Goal: Task Accomplishment & Management: Manage account settings

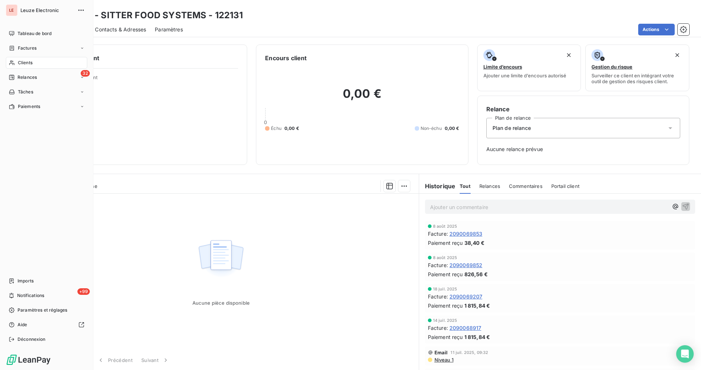
click at [22, 79] on span "Relances" at bounding box center [27, 77] width 19 height 7
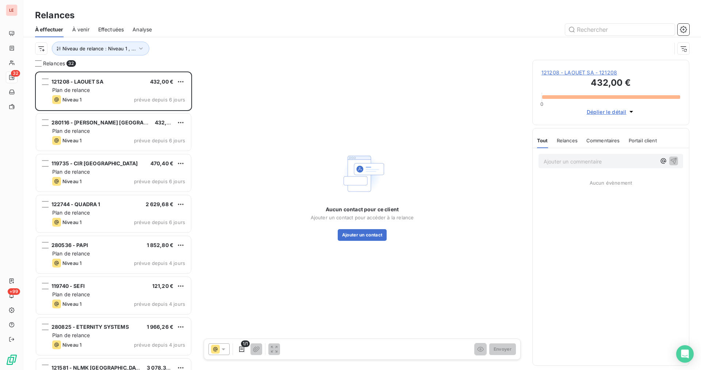
scroll to position [292, 151]
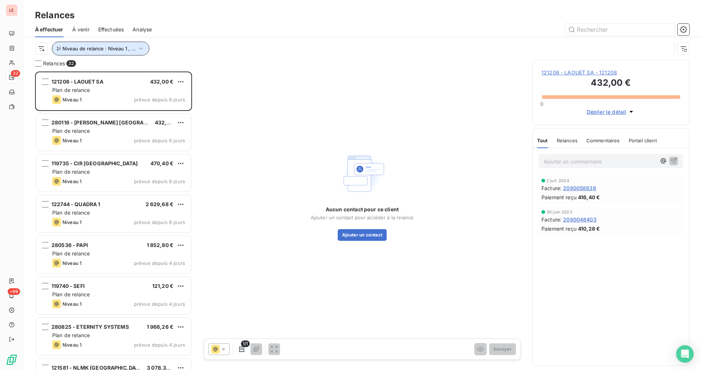
click at [134, 50] on button "Niveau de relance : Niveau 1 , ..." at bounding box center [100, 49] width 97 height 14
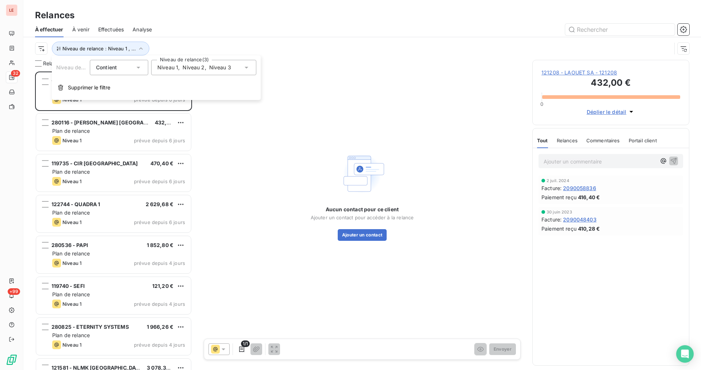
click at [167, 42] on div "Niveau de relance : Niveau 1 , ..." at bounding box center [353, 49] width 636 height 14
click at [38, 64] on div at bounding box center [38, 63] width 7 height 7
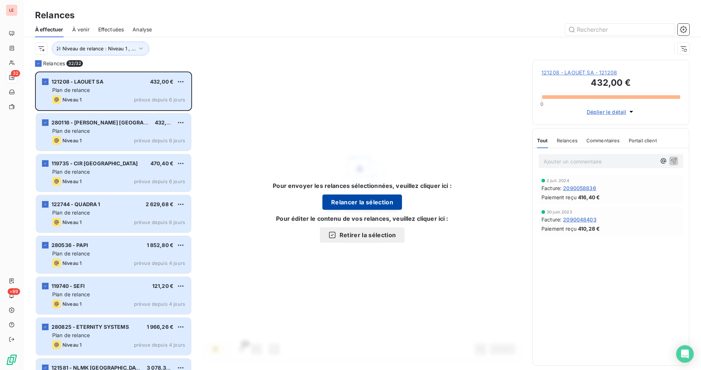
click at [357, 205] on button "Relancer la sélection" at bounding box center [362, 202] width 80 height 15
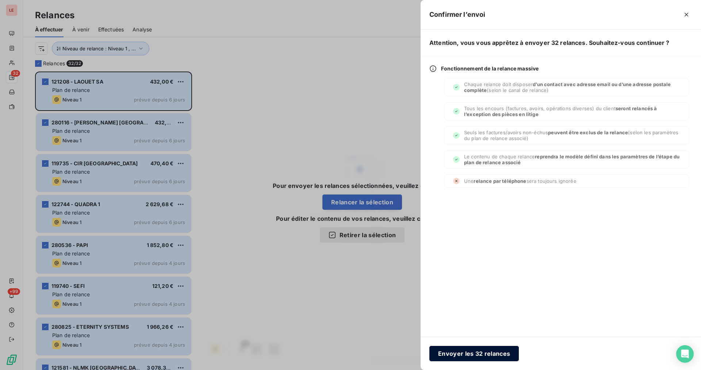
click at [445, 355] on button "Envoyer les 32 relances" at bounding box center [473, 353] width 89 height 15
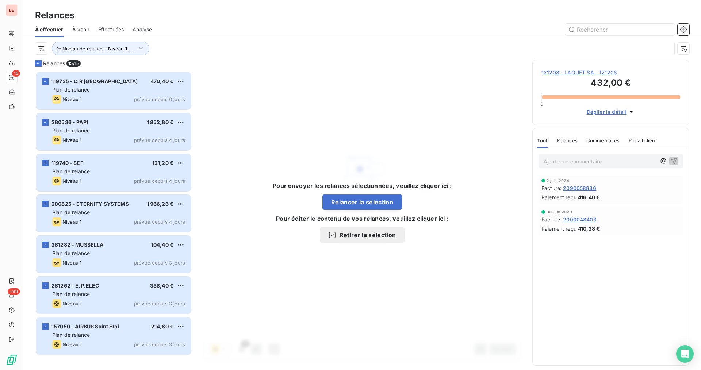
scroll to position [0, 0]
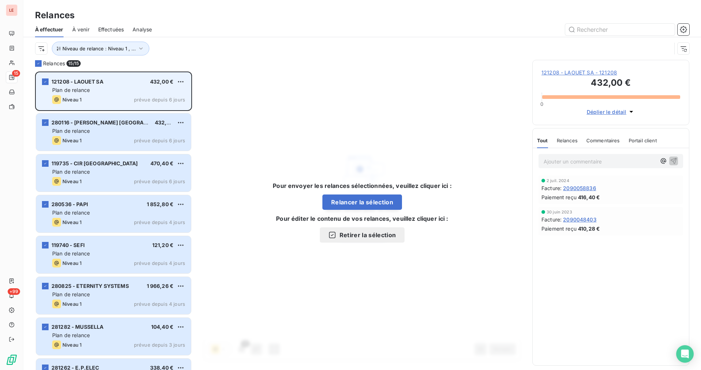
click at [116, 83] on div "121208 - LAOUET SA 432,00 €" at bounding box center [118, 81] width 133 height 7
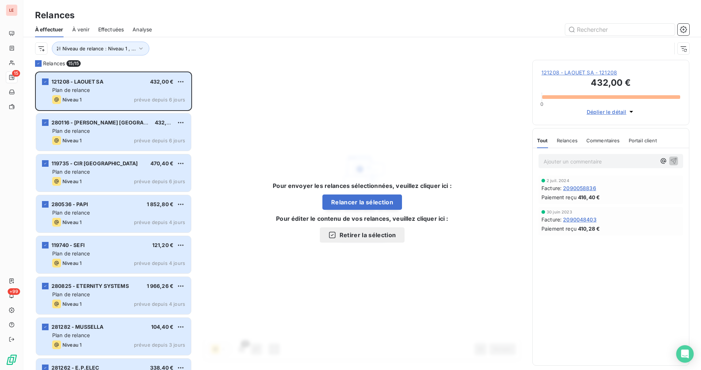
click at [615, 76] on span "121208 - LAOUET SA - 121208" at bounding box center [610, 72] width 139 height 7
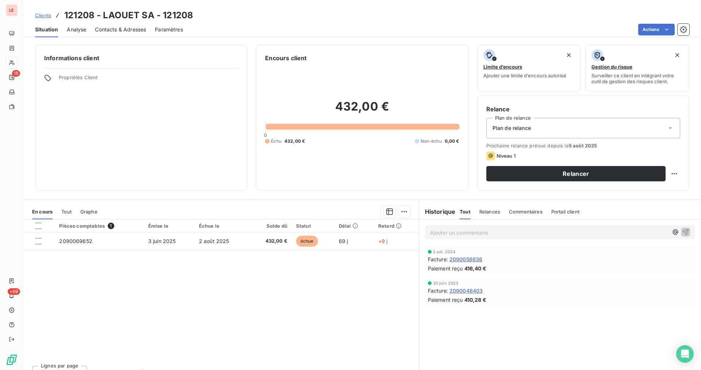
click at [138, 30] on span "Contacts & Adresses" at bounding box center [120, 29] width 51 height 7
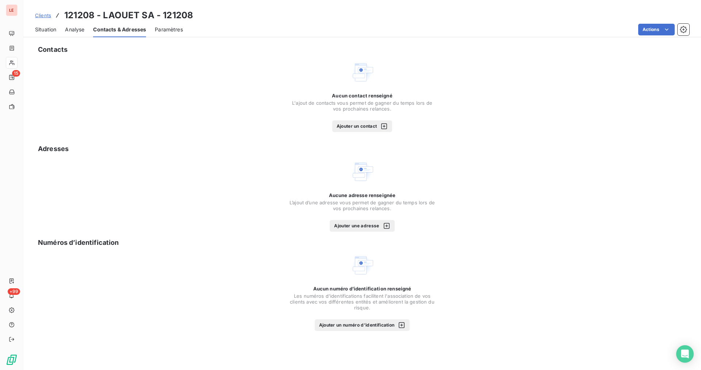
click at [374, 128] on button "Ajouter un contact" at bounding box center [362, 126] width 60 height 12
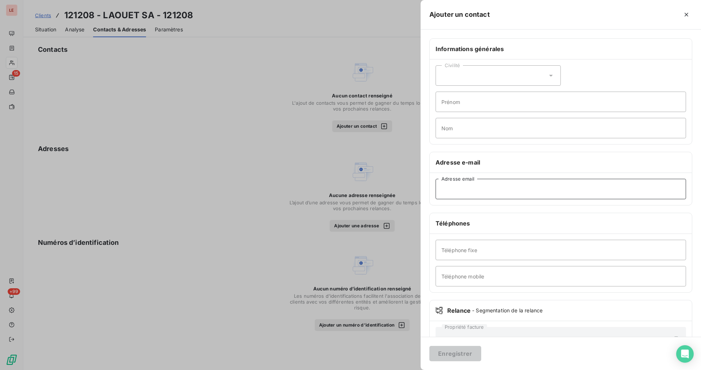
click at [503, 193] on input "Adresse email" at bounding box center [560, 189] width 250 height 20
paste input "[EMAIL_ADDRESS][DOMAIN_NAME]"
type input "[EMAIL_ADDRESS][DOMAIN_NAME]"
click at [474, 346] on div "Enregistrer" at bounding box center [560, 353] width 280 height 33
click at [476, 352] on button "Enregistrer" at bounding box center [455, 353] width 52 height 15
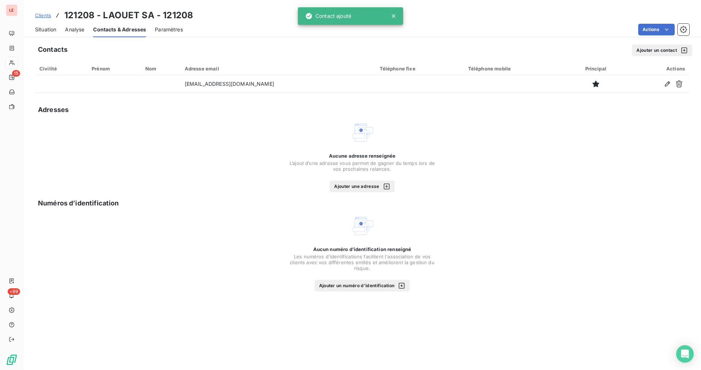
click at [51, 27] on span "Situation" at bounding box center [45, 29] width 21 height 7
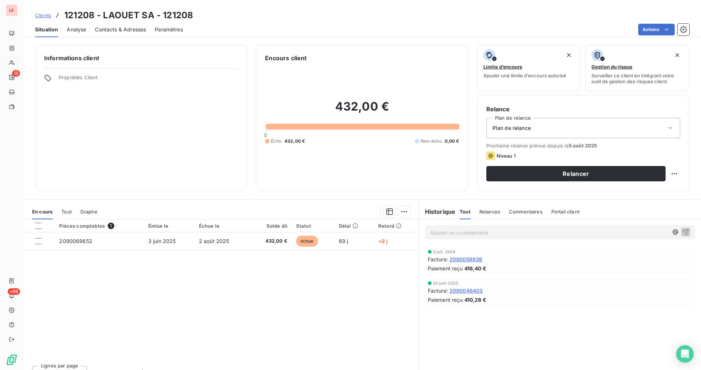
click at [507, 234] on p "Ajouter un commentaire ﻿" at bounding box center [549, 232] width 238 height 9
click at [682, 230] on icon "button" at bounding box center [685, 231] width 7 height 7
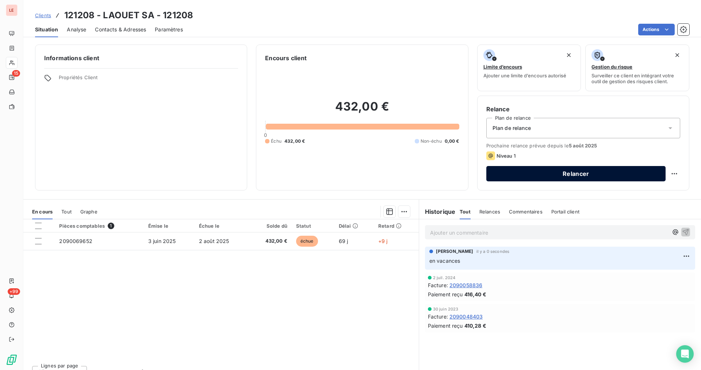
click at [546, 168] on button "Relancer" at bounding box center [575, 173] width 179 height 15
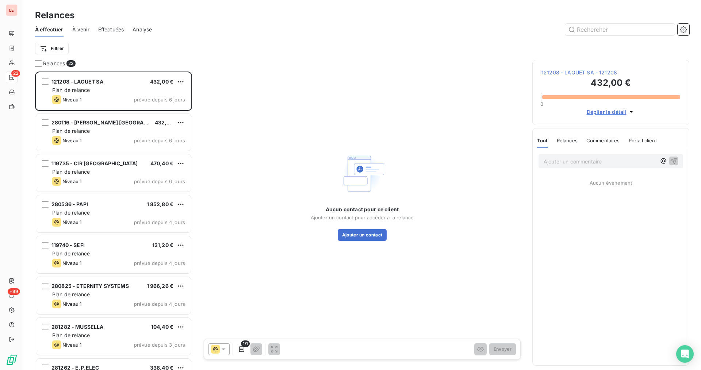
scroll to position [292, 151]
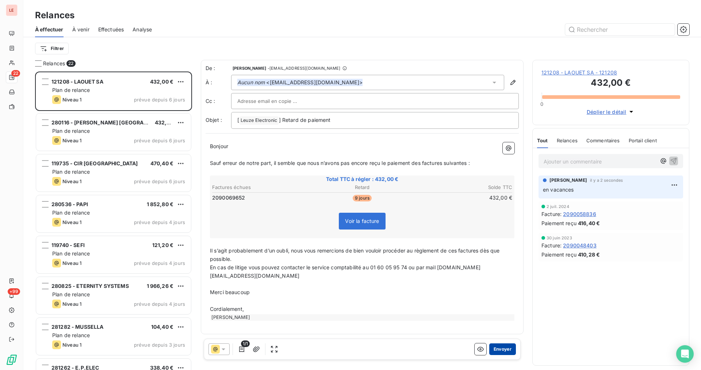
click at [506, 347] on button "Envoyer" at bounding box center [502, 349] width 27 height 12
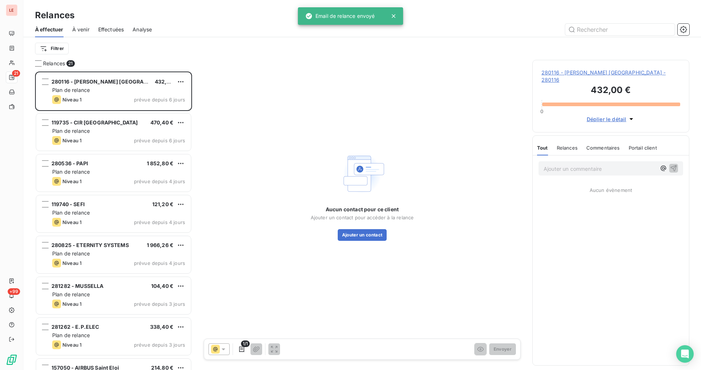
click at [580, 71] on span "280116 - [PERSON_NAME] [GEOGRAPHIC_DATA] - 280116" at bounding box center [610, 76] width 139 height 15
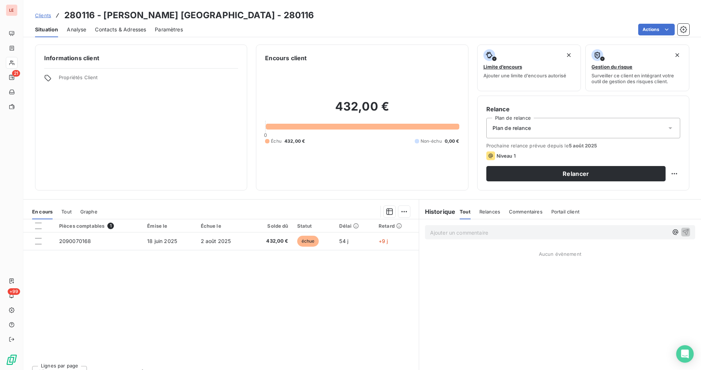
click at [72, 212] on div "En cours Tout Graphe" at bounding box center [220, 211] width 395 height 15
click at [71, 212] on span "Tout" at bounding box center [66, 212] width 10 height 6
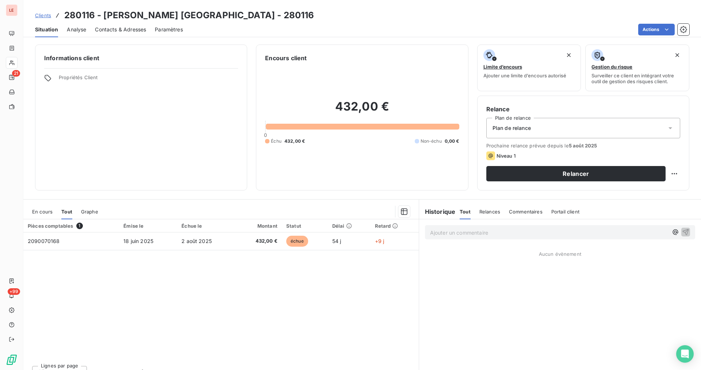
click at [50, 212] on span "En cours" at bounding box center [42, 212] width 20 height 6
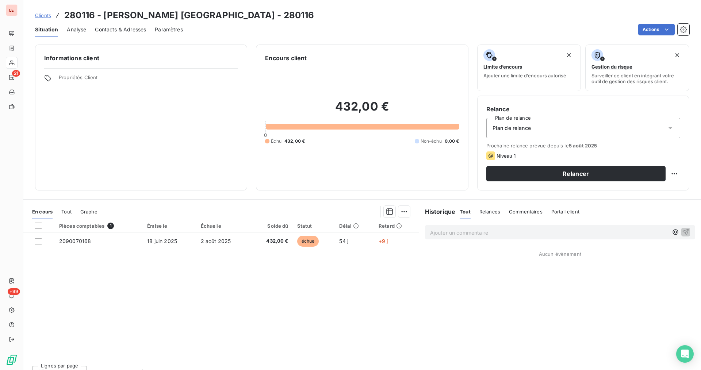
click at [144, 31] on span "Contacts & Adresses" at bounding box center [120, 29] width 51 height 7
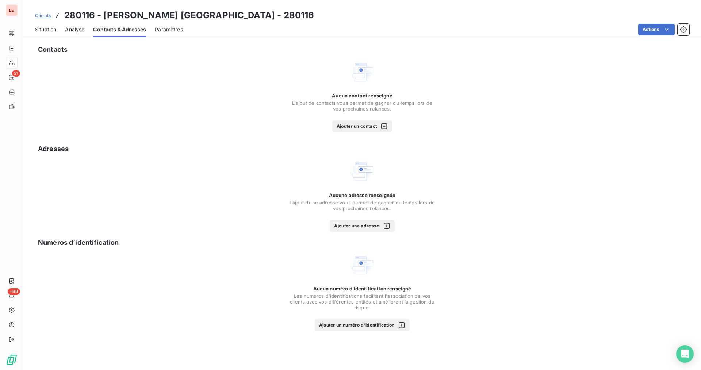
click at [344, 124] on button "Ajouter un contact" at bounding box center [362, 126] width 60 height 12
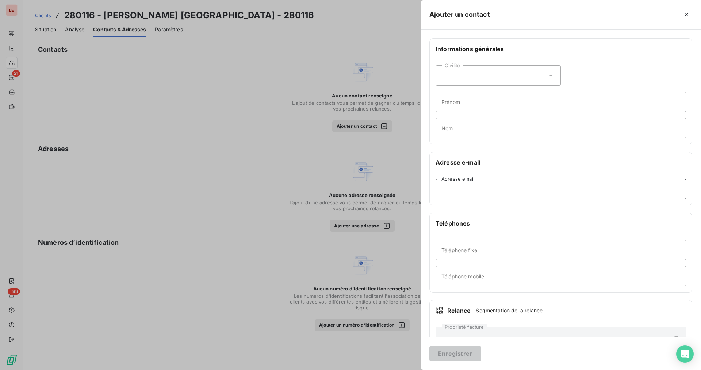
click at [443, 187] on input "Adresse email" at bounding box center [560, 189] width 250 height 20
type input "[EMAIL_ADDRESS][DOMAIN_NAME]"
click at [450, 347] on button "Enregistrer" at bounding box center [455, 353] width 52 height 15
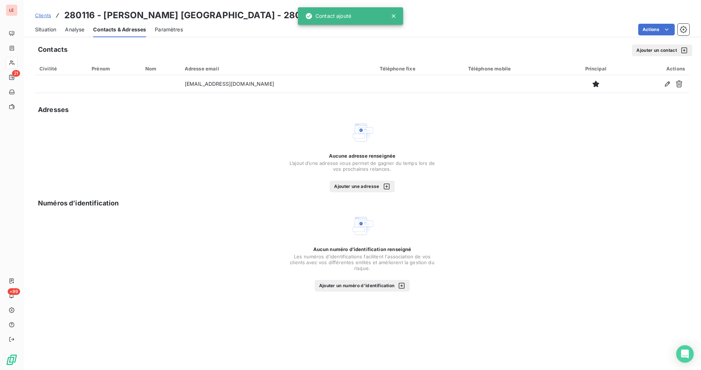
click at [49, 27] on span "Situation" at bounding box center [45, 29] width 21 height 7
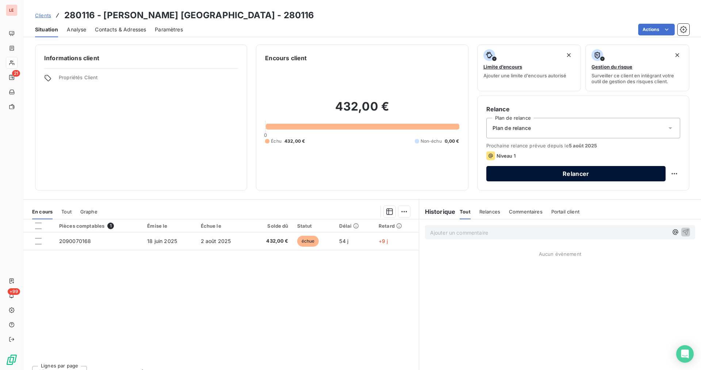
click at [584, 176] on button "Relancer" at bounding box center [575, 173] width 179 height 15
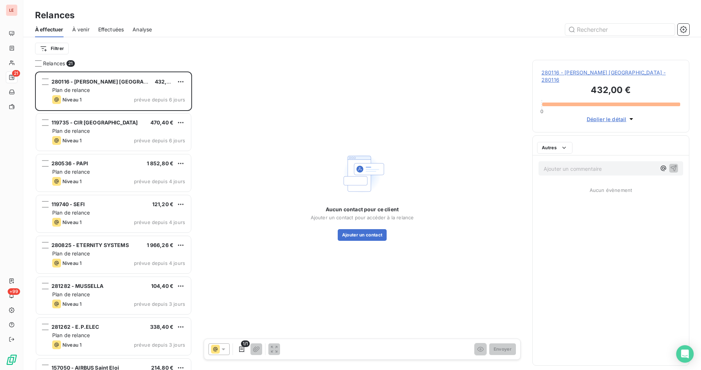
scroll to position [292, 151]
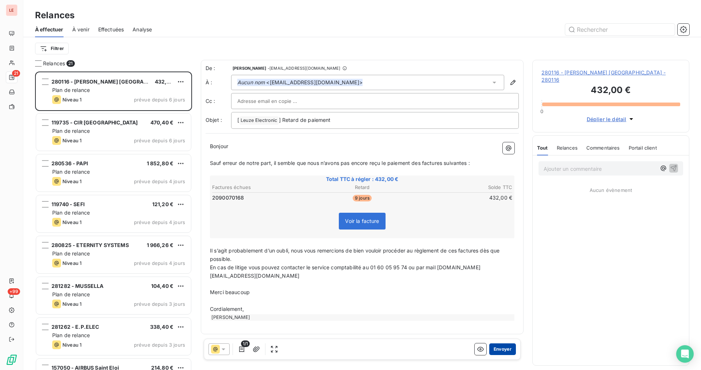
click at [504, 350] on button "Envoyer" at bounding box center [502, 349] width 27 height 12
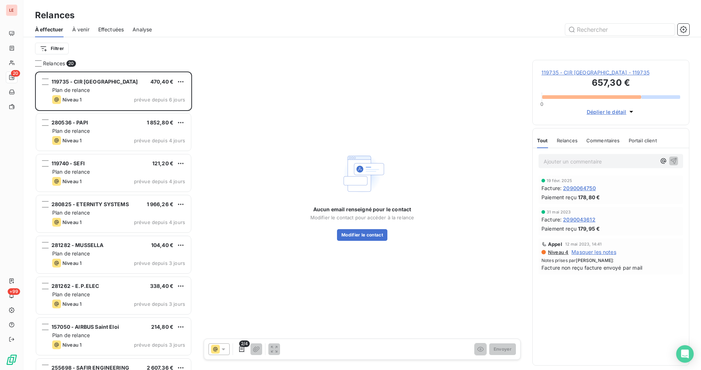
click at [99, 31] on span "Effectuées" at bounding box center [111, 29] width 26 height 7
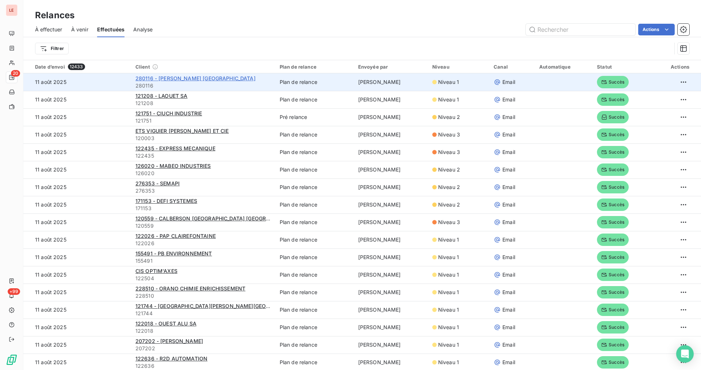
click at [175, 79] on span "280116 - [PERSON_NAME] [GEOGRAPHIC_DATA]" at bounding box center [195, 78] width 120 height 6
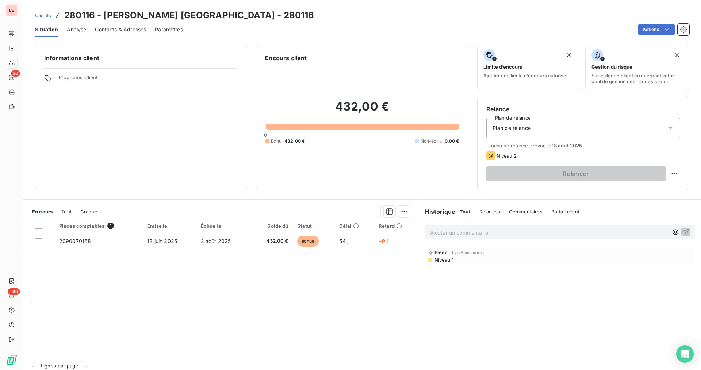
click at [453, 238] on div "Ajouter un commentaire ﻿" at bounding box center [560, 232] width 270 height 14
click at [452, 238] on div "Ajouter un commentaire ﻿" at bounding box center [560, 232] width 270 height 14
click at [454, 235] on p "Ajouter un commentaire ﻿" at bounding box center [549, 232] width 238 height 9
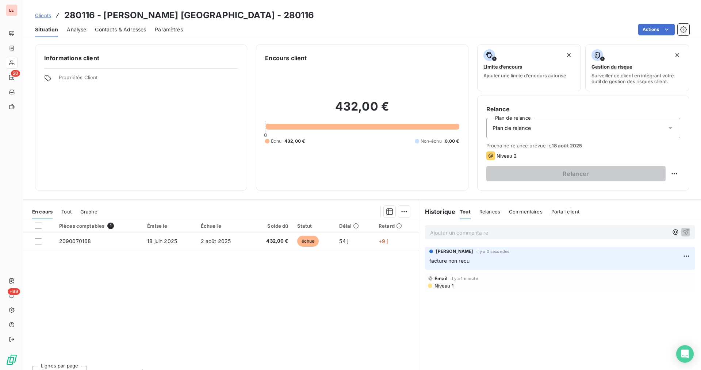
click at [120, 27] on span "Contacts & Adresses" at bounding box center [120, 29] width 51 height 7
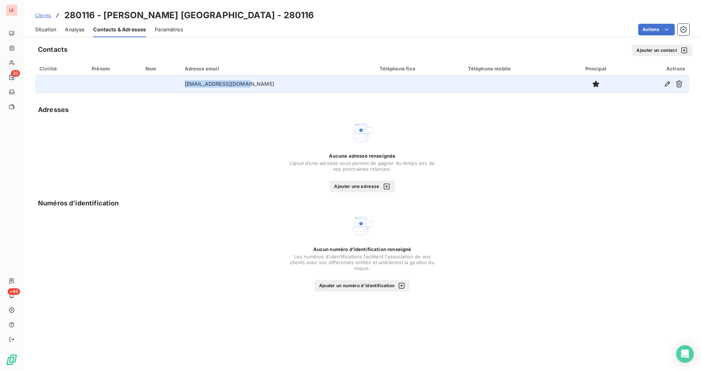
drag, startPoint x: 259, startPoint y: 86, endPoint x: 200, endPoint y: 87, distance: 58.4
click at [200, 87] on td "[EMAIL_ADDRESS][DOMAIN_NAME]" at bounding box center [277, 84] width 195 height 18
copy td "[EMAIL_ADDRESS][DOMAIN_NAME]"
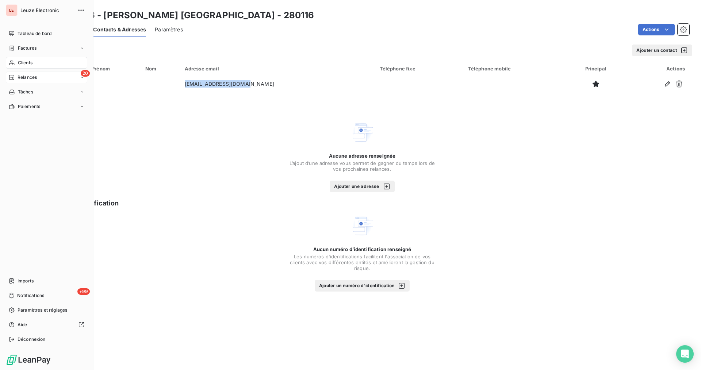
click at [15, 80] on div "Relances" at bounding box center [23, 77] width 28 height 7
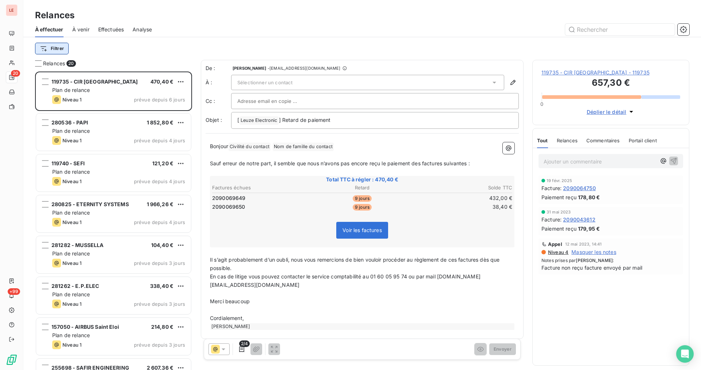
click at [57, 52] on html "LE 20 +99 Relances À effectuer À venir Effectuées Analyse Filtrer Relances 20 1…" at bounding box center [350, 185] width 701 height 370
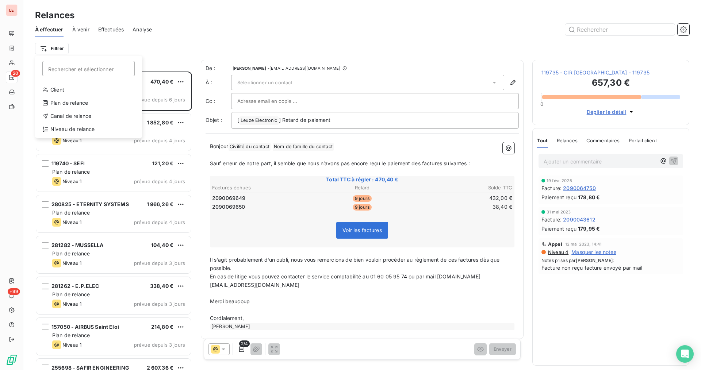
click at [104, 122] on div "Client Plan de relance Canal de relance Niveau de relance" at bounding box center [88, 111] width 101 height 54
click at [104, 126] on div "Niveau de relance" at bounding box center [88, 129] width 101 height 12
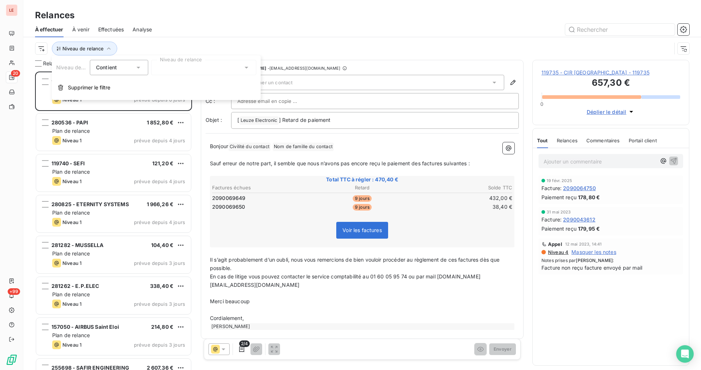
click at [189, 73] on div at bounding box center [203, 67] width 105 height 15
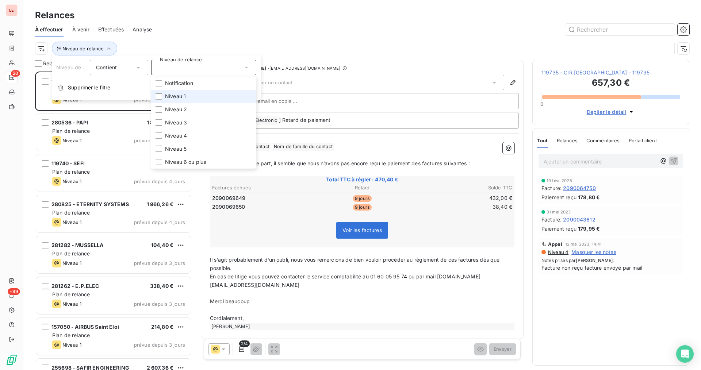
click at [189, 97] on li "Niveau 1" at bounding box center [203, 96] width 105 height 13
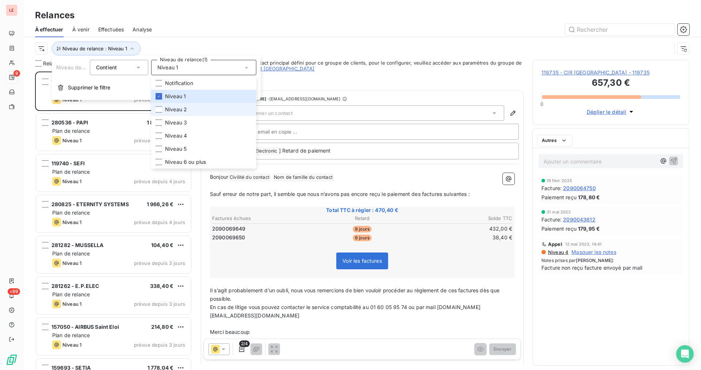
click at [191, 108] on li "Niveau 2" at bounding box center [203, 109] width 105 height 13
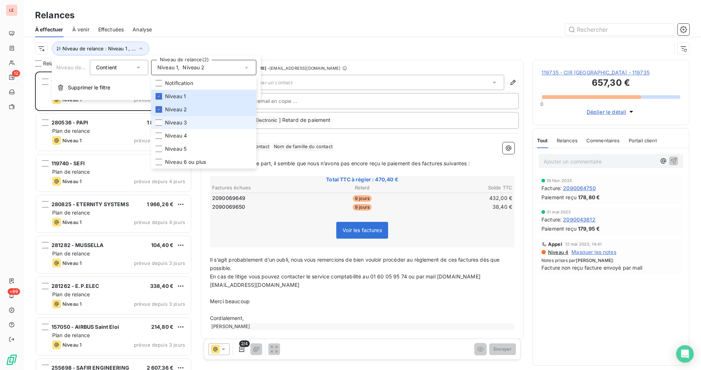
scroll to position [292, 151]
click at [191, 119] on li "Niveau 3" at bounding box center [203, 122] width 105 height 13
click at [194, 23] on div "À effectuer À venir Effectuées Analyse" at bounding box center [361, 29] width 677 height 15
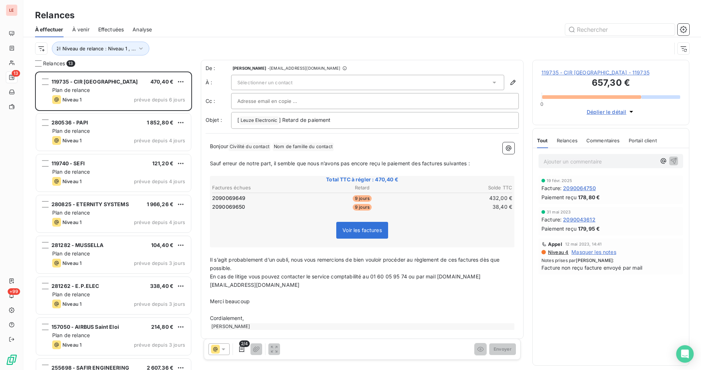
click at [275, 86] on div "Sélectionner un contact" at bounding box center [367, 82] width 273 height 15
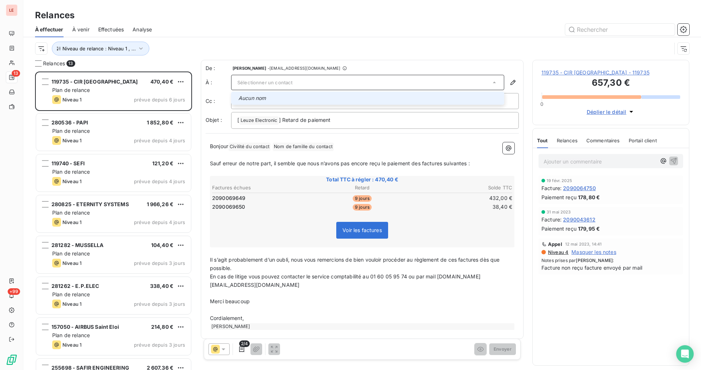
click at [274, 84] on span "Sélectionner un contact" at bounding box center [264, 83] width 55 height 6
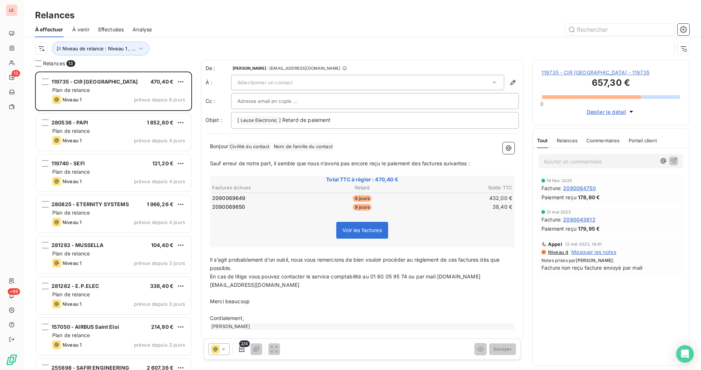
click at [259, 100] on input "text" at bounding box center [276, 101] width 78 height 11
drag, startPoint x: 259, startPoint y: 100, endPoint x: 251, endPoint y: 78, distance: 24.0
click at [251, 78] on div "Sélectionner un contact" at bounding box center [367, 82] width 273 height 15
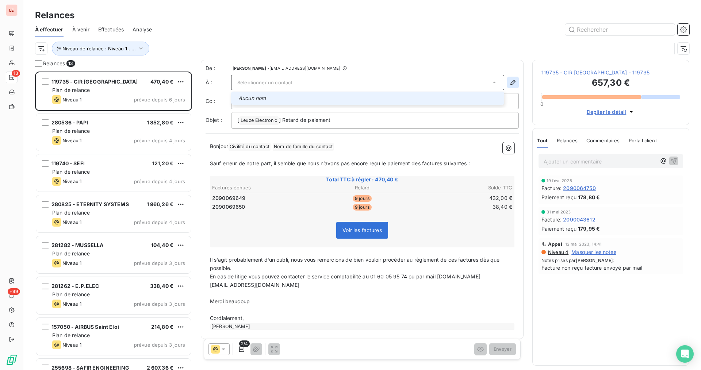
click at [516, 81] on button "button" at bounding box center [513, 83] width 12 height 12
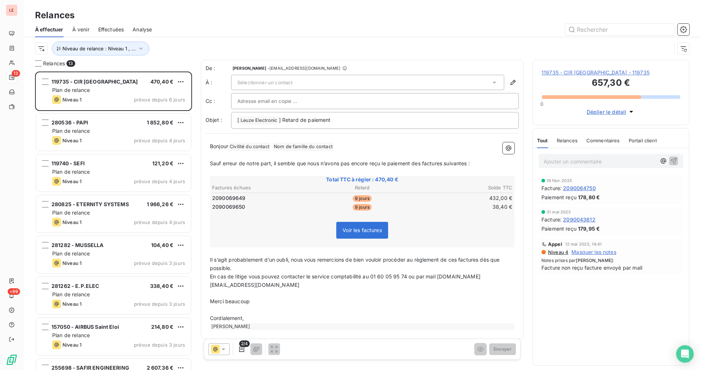
click at [570, 71] on span "119735 - CIR [GEOGRAPHIC_DATA] - 119735" at bounding box center [610, 72] width 139 height 7
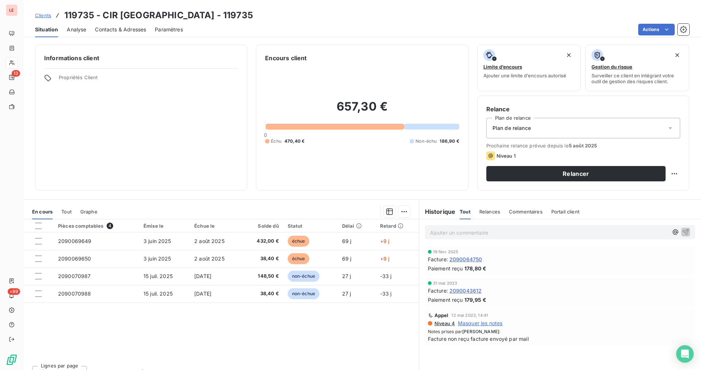
click at [141, 32] on span "Contacts & Adresses" at bounding box center [120, 29] width 51 height 7
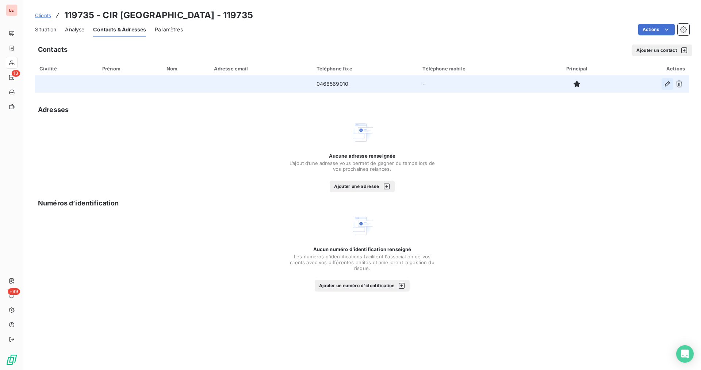
click at [670, 86] on icon "button" at bounding box center [666, 83] width 7 height 7
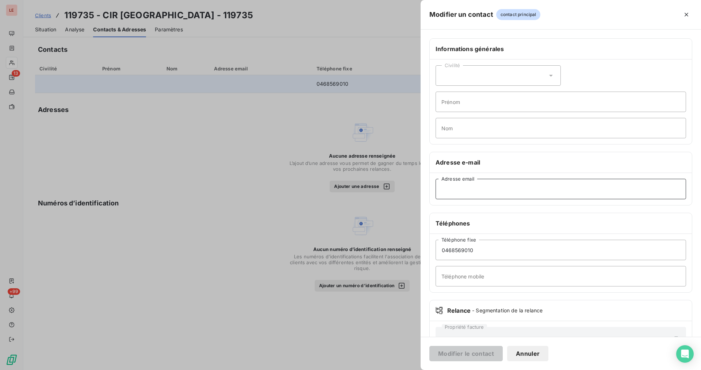
click at [485, 182] on input "Adresse email" at bounding box center [560, 189] width 250 height 20
paste input "[PERSON_NAME][EMAIL_ADDRESS][DOMAIN_NAME]"
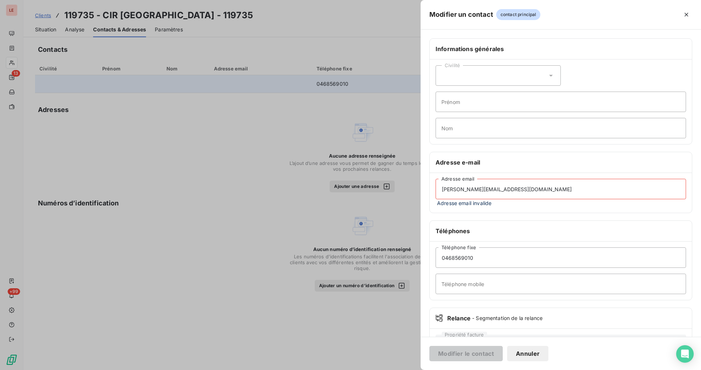
drag, startPoint x: 453, startPoint y: 190, endPoint x: 419, endPoint y: 188, distance: 34.4
click at [419, 370] on div "Modifier un contact contact principal Informations générales Civilité Prénom No…" at bounding box center [350, 370] width 701 height 0
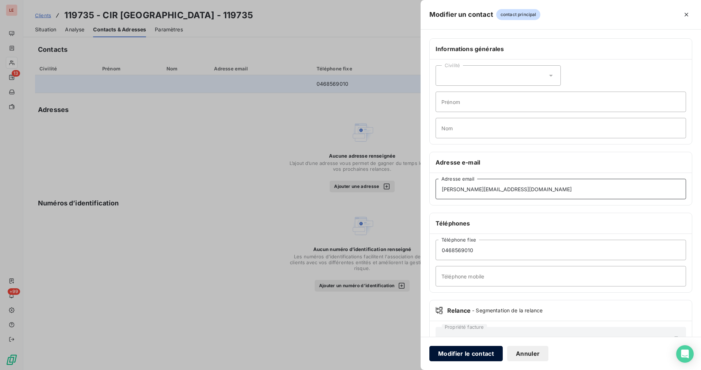
type input "[PERSON_NAME][EMAIL_ADDRESS][DOMAIN_NAME]"
click at [443, 357] on button "Modifier le contact" at bounding box center [465, 353] width 73 height 15
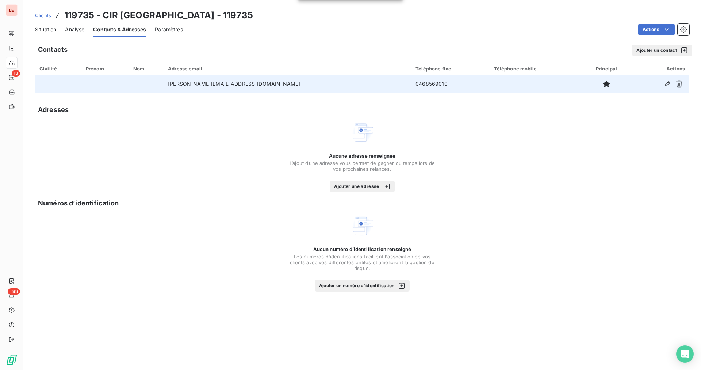
click at [38, 26] on span "Situation" at bounding box center [45, 29] width 21 height 7
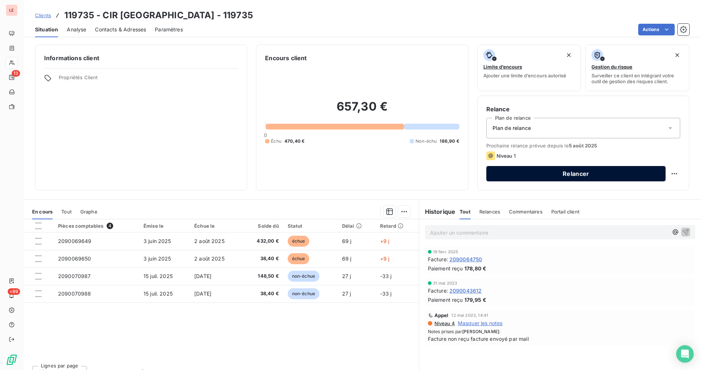
click at [522, 172] on button "Relancer" at bounding box center [575, 173] width 179 height 15
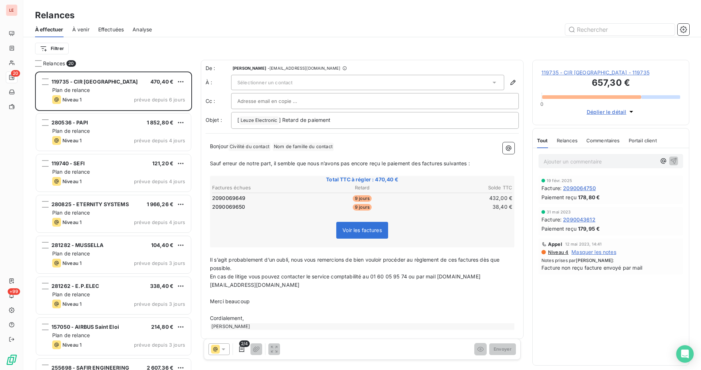
scroll to position [292, 151]
click at [482, 84] on div "Sélectionner un contact" at bounding box center [367, 82] width 273 height 15
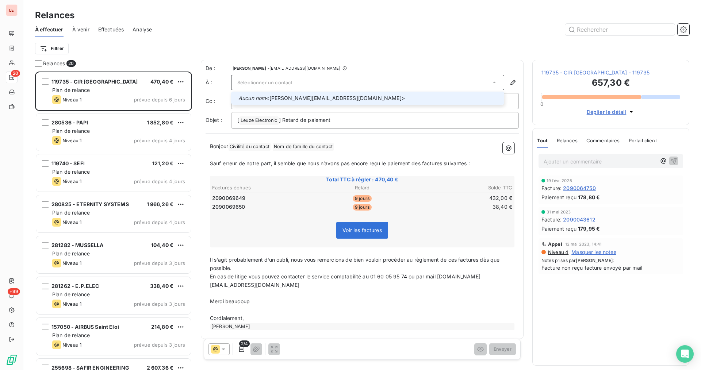
click at [464, 95] on span "Aucun nom <[PERSON_NAME][EMAIL_ADDRESS][DOMAIN_NAME]>" at bounding box center [368, 98] width 261 height 7
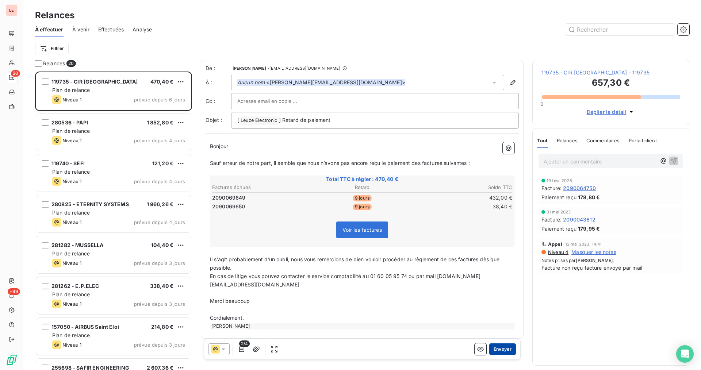
click at [509, 347] on button "Envoyer" at bounding box center [502, 349] width 27 height 12
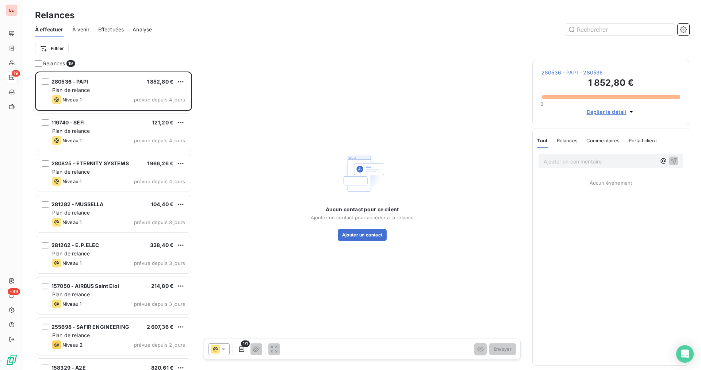
click at [606, 74] on span "280536 - PAPI - 280536" at bounding box center [610, 72] width 139 height 7
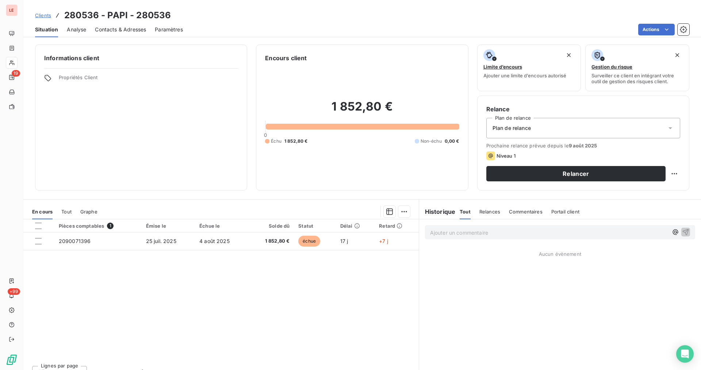
click at [137, 29] on span "Contacts & Adresses" at bounding box center [120, 29] width 51 height 7
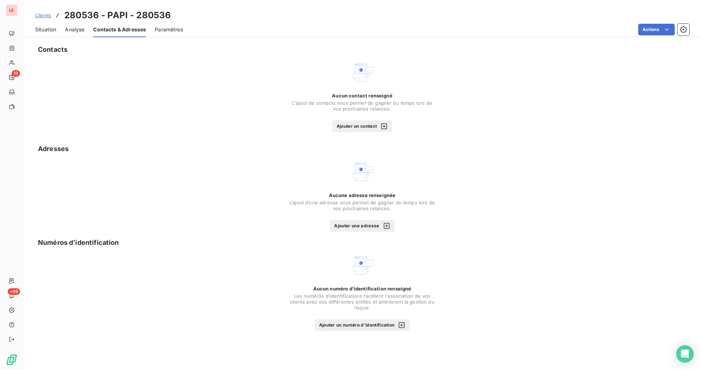
click at [377, 131] on button "Ajouter un contact" at bounding box center [362, 126] width 60 height 12
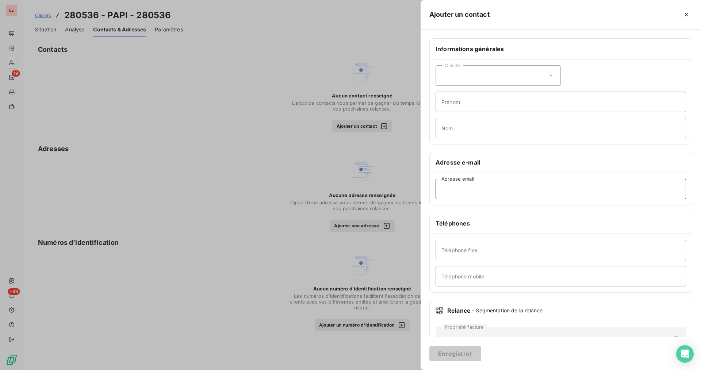
click at [438, 189] on input "Adresse email" at bounding box center [560, 189] width 250 height 20
paste input "[EMAIL_ADDRESS][DOMAIN_NAME]"
type input "[EMAIL_ADDRESS][DOMAIN_NAME]"
click at [459, 349] on button "Enregistrer" at bounding box center [455, 353] width 52 height 15
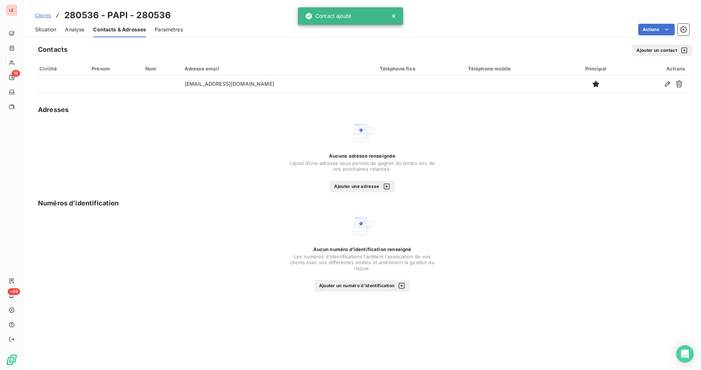
click at [51, 32] on span "Situation" at bounding box center [45, 29] width 21 height 7
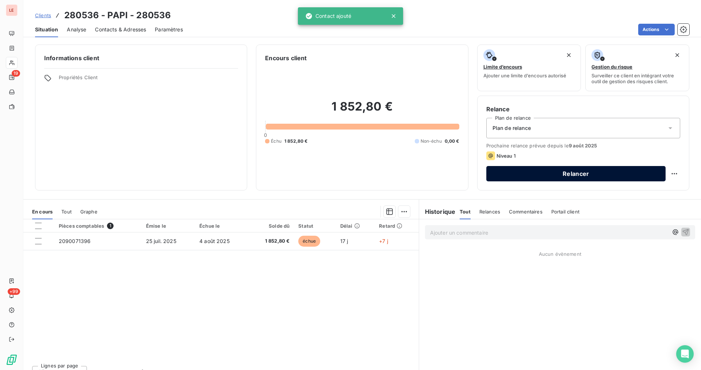
click at [536, 170] on button "Relancer" at bounding box center [575, 173] width 179 height 15
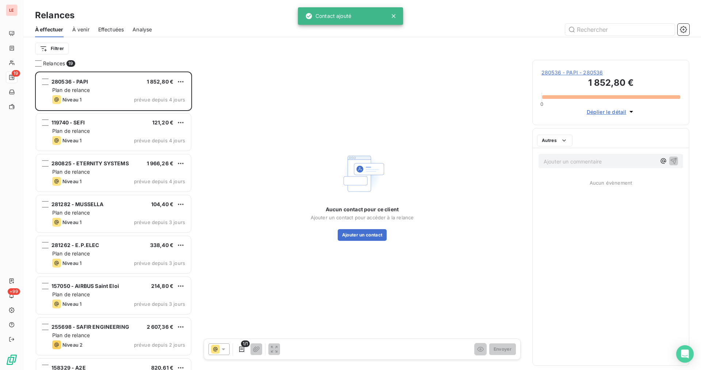
scroll to position [292, 151]
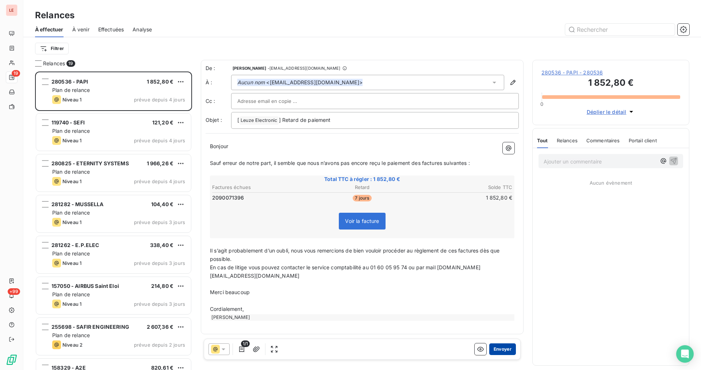
click at [514, 343] on button "Envoyer" at bounding box center [502, 349] width 27 height 12
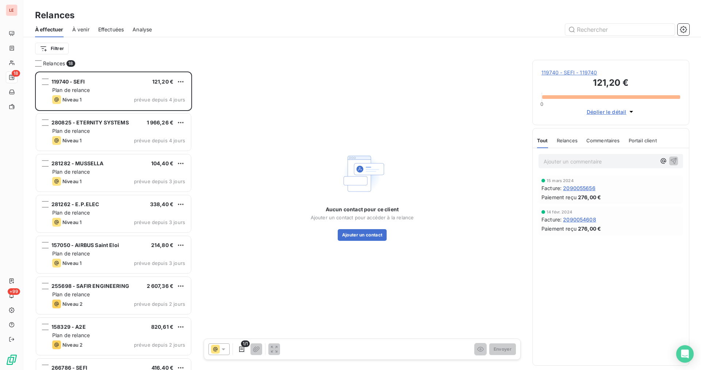
click at [604, 73] on span "119740 - SEFI - 119740" at bounding box center [610, 72] width 139 height 7
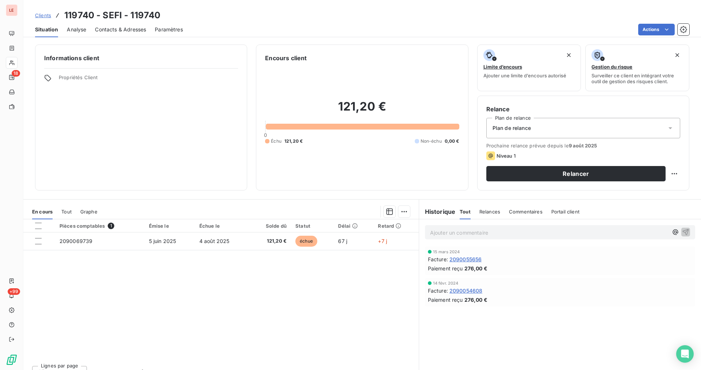
click at [147, 32] on div "Situation Analyse Contacts & Adresses Paramètres Actions" at bounding box center [361, 29] width 677 height 15
click at [145, 31] on span "Contacts & Adresses" at bounding box center [120, 29] width 51 height 7
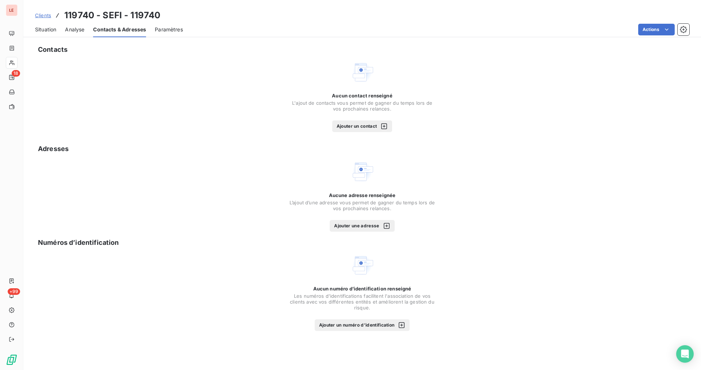
click at [332, 123] on button "Ajouter un contact" at bounding box center [362, 126] width 60 height 12
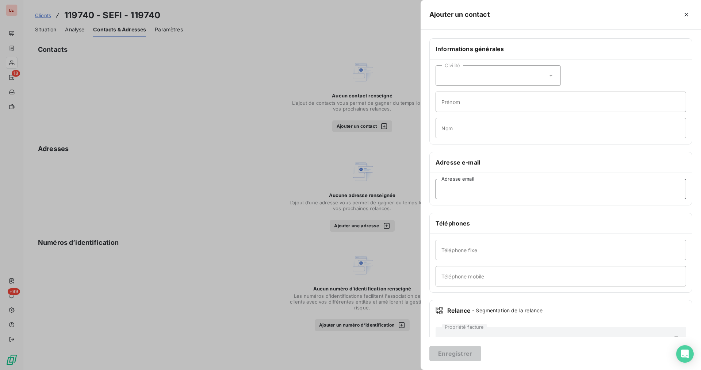
click at [439, 191] on input "Adresse email" at bounding box center [560, 189] width 250 height 20
paste input "[EMAIL_ADDRESS][DOMAIN_NAME]"
drag, startPoint x: 455, startPoint y: 192, endPoint x: 431, endPoint y: 189, distance: 24.9
click at [431, 189] on div "[EMAIL_ADDRESS][DOMAIN_NAME] Adresse email" at bounding box center [561, 189] width 262 height 32
type input "[EMAIL_ADDRESS][DOMAIN_NAME]"
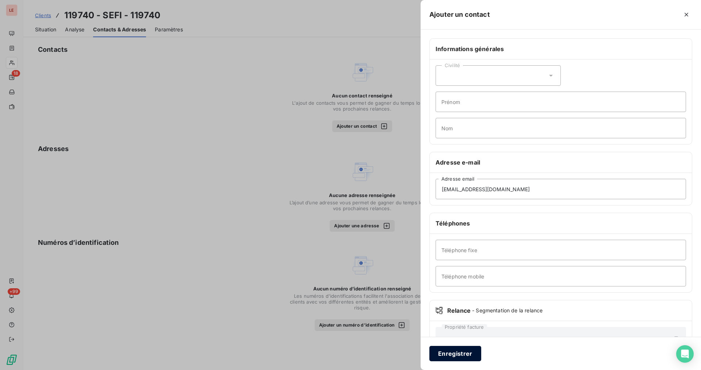
click at [460, 347] on button "Enregistrer" at bounding box center [455, 353] width 52 height 15
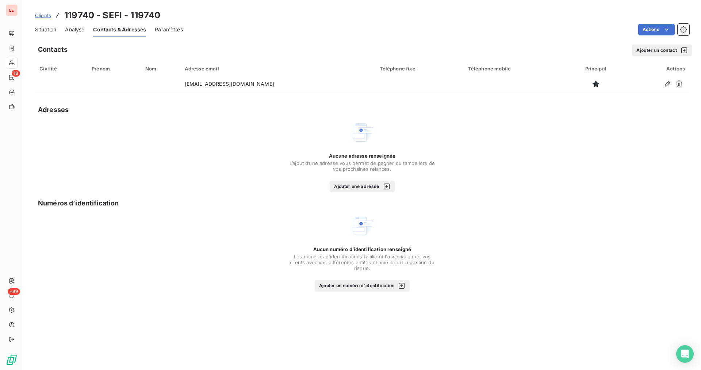
click at [57, 34] on div "Situation Analyse Contacts & Adresses Paramètres Actions" at bounding box center [361, 29] width 677 height 15
click at [55, 32] on span "Situation" at bounding box center [45, 29] width 21 height 7
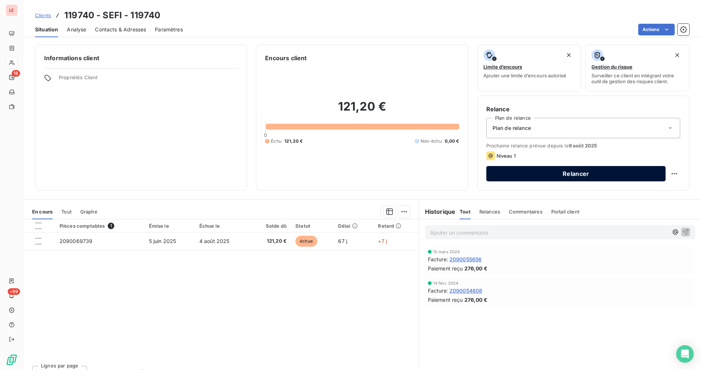
click at [516, 174] on button "Relancer" at bounding box center [575, 173] width 179 height 15
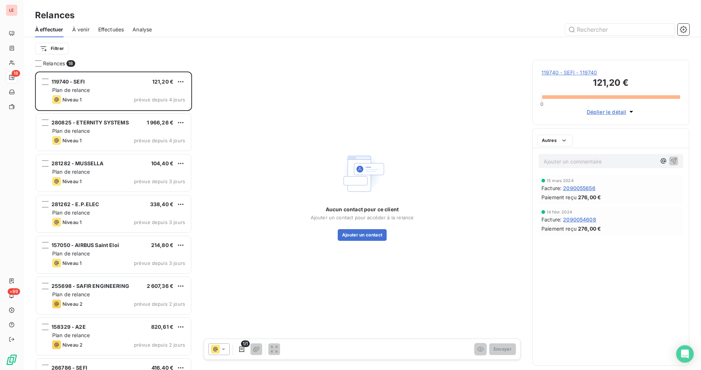
scroll to position [292, 151]
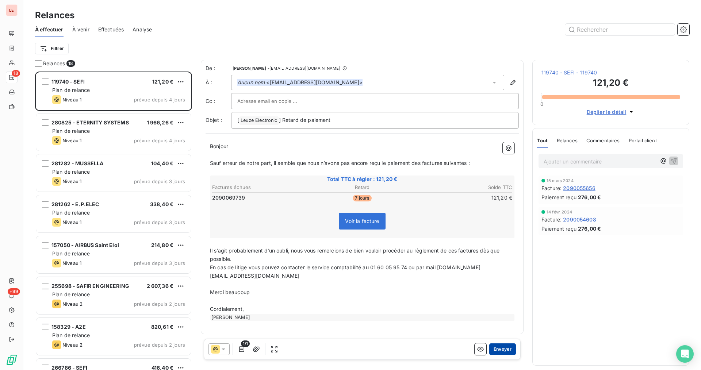
click at [504, 352] on button "Envoyer" at bounding box center [502, 349] width 27 height 12
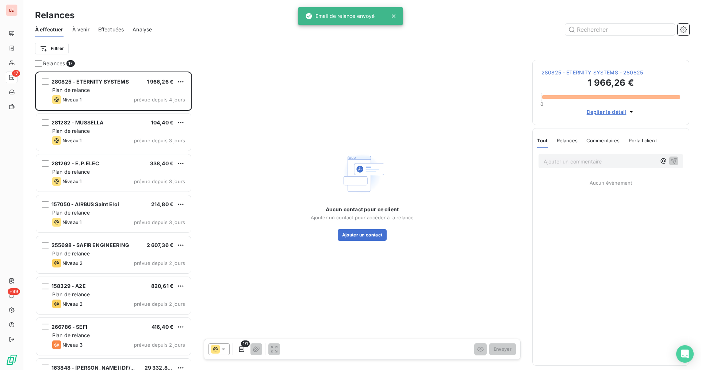
click at [613, 72] on span "280825 - ETERNITY SYSTEMS - 280825" at bounding box center [610, 72] width 139 height 7
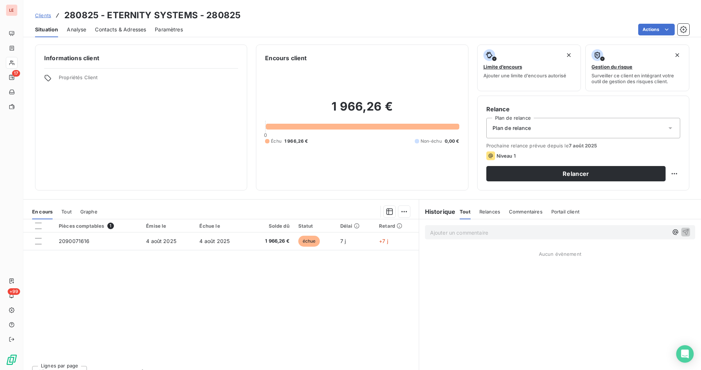
click at [112, 28] on span "Contacts & Adresses" at bounding box center [120, 29] width 51 height 7
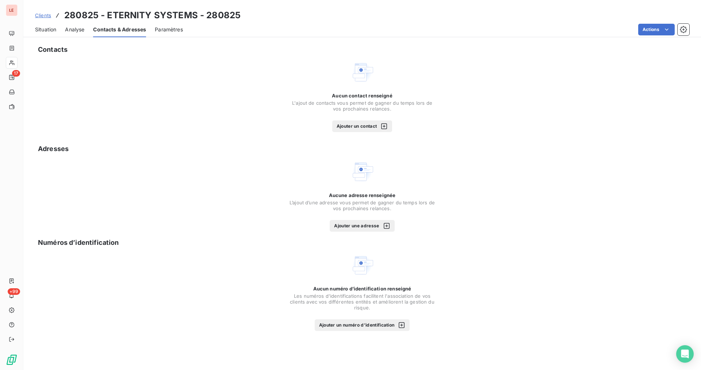
click at [332, 121] on button "Ajouter un contact" at bounding box center [362, 126] width 60 height 12
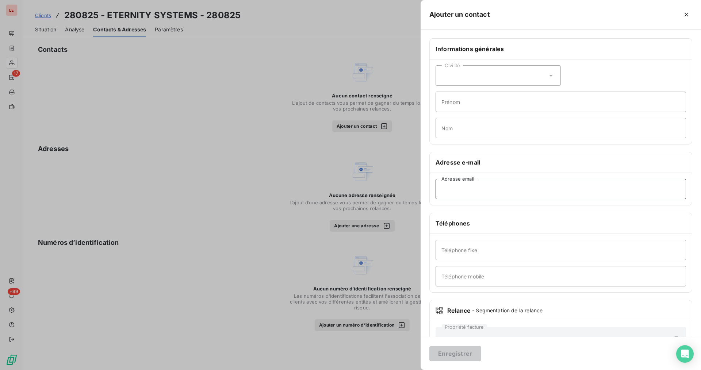
click at [472, 184] on input "Adresse email" at bounding box center [560, 189] width 250 height 20
paste input "[EMAIL_ADDRESS][DOMAIN_NAME]"
type input "[EMAIL_ADDRESS][DOMAIN_NAME]"
click at [447, 348] on button "Enregistrer" at bounding box center [455, 353] width 52 height 15
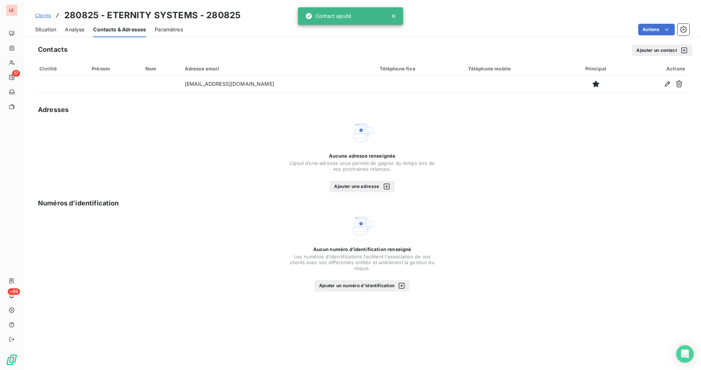
click at [50, 28] on span "Situation" at bounding box center [45, 29] width 21 height 7
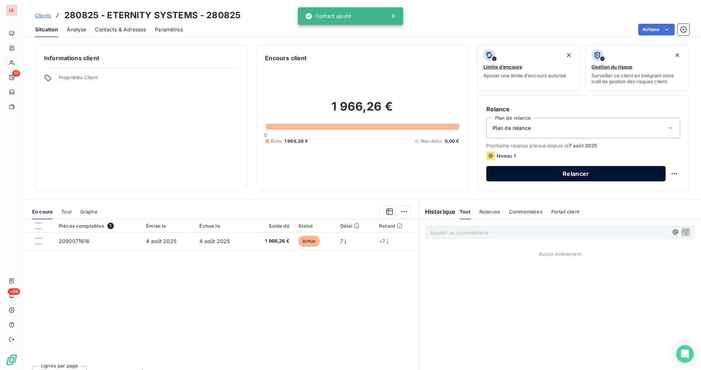
click at [533, 173] on button "Relancer" at bounding box center [575, 173] width 179 height 15
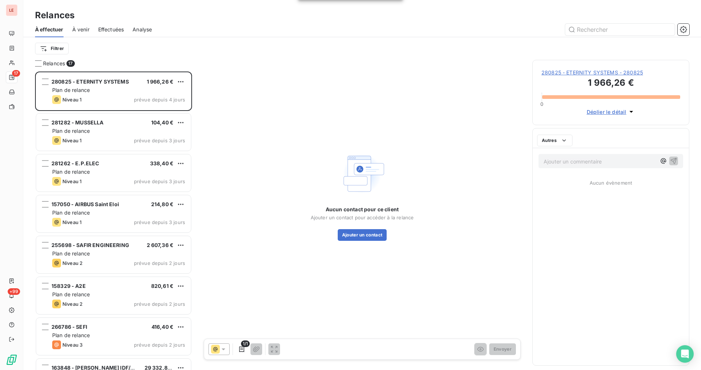
scroll to position [292, 151]
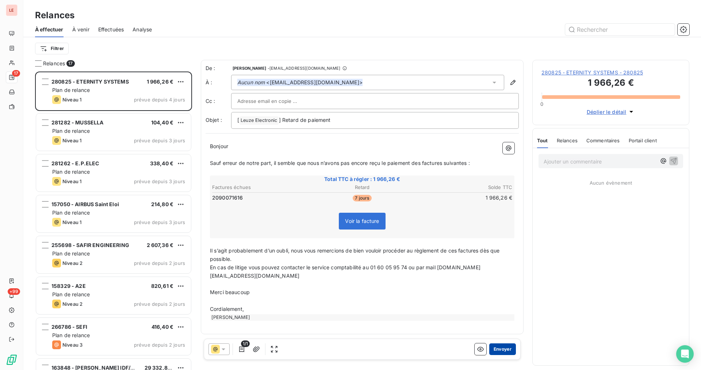
click at [494, 346] on button "Envoyer" at bounding box center [502, 349] width 27 height 12
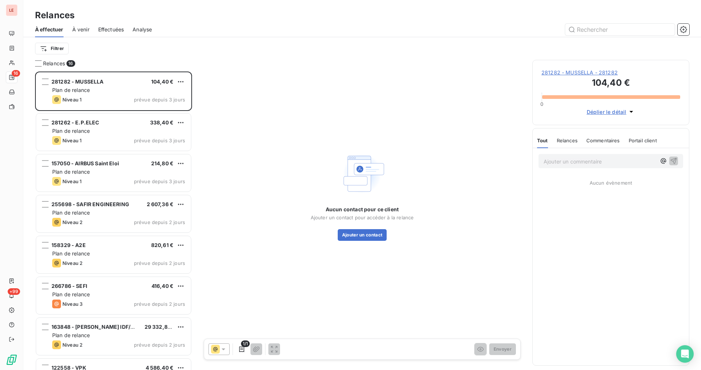
click at [566, 76] on span "281282 - MUSSELLA - 281282" at bounding box center [610, 72] width 139 height 7
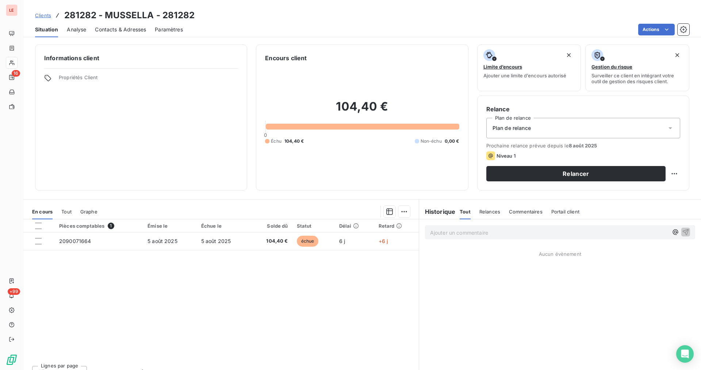
click at [128, 32] on span "Contacts & Adresses" at bounding box center [120, 29] width 51 height 7
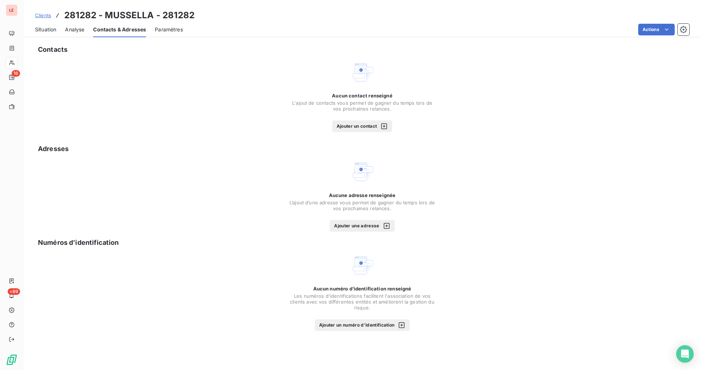
click at [384, 131] on button "Ajouter un contact" at bounding box center [362, 126] width 60 height 12
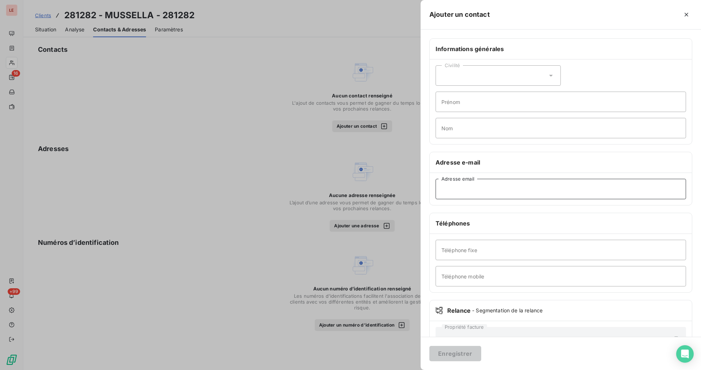
click at [451, 195] on input "Adresse email" at bounding box center [560, 189] width 250 height 20
paste input "[EMAIL_ADDRESS][DOMAIN_NAME]"
type input "[EMAIL_ADDRESS][DOMAIN_NAME]"
click at [440, 347] on button "Enregistrer" at bounding box center [455, 353] width 52 height 15
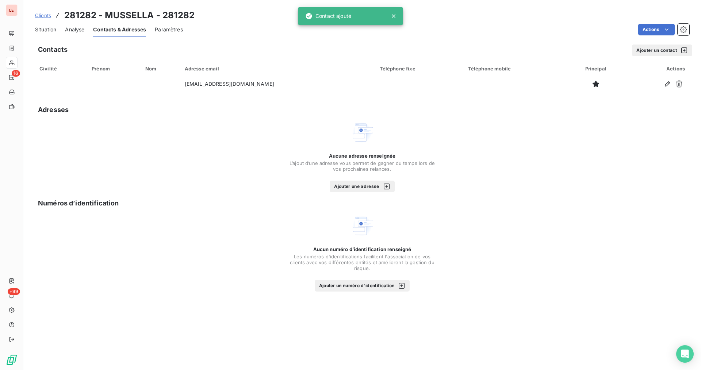
click at [49, 26] on span "Situation" at bounding box center [45, 29] width 21 height 7
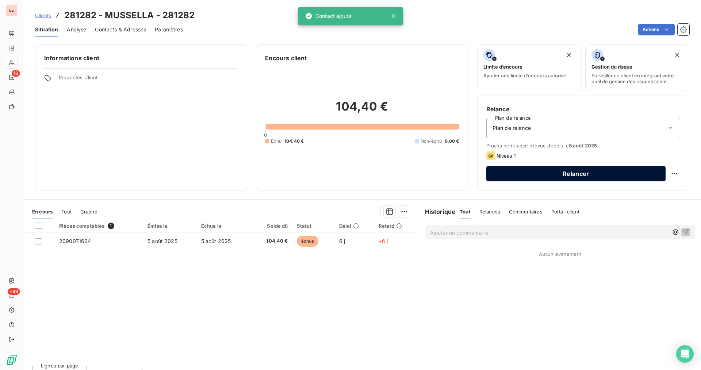
click at [570, 169] on button "Relancer" at bounding box center [575, 173] width 179 height 15
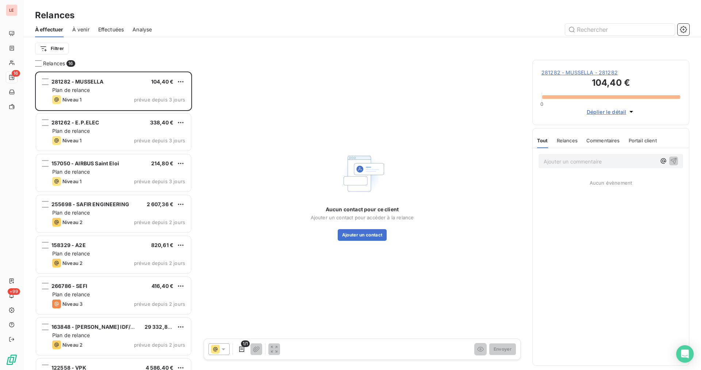
scroll to position [292, 151]
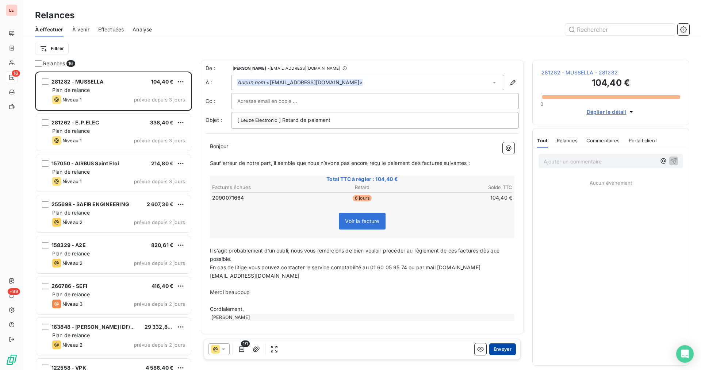
click at [502, 354] on button "Envoyer" at bounding box center [502, 349] width 27 height 12
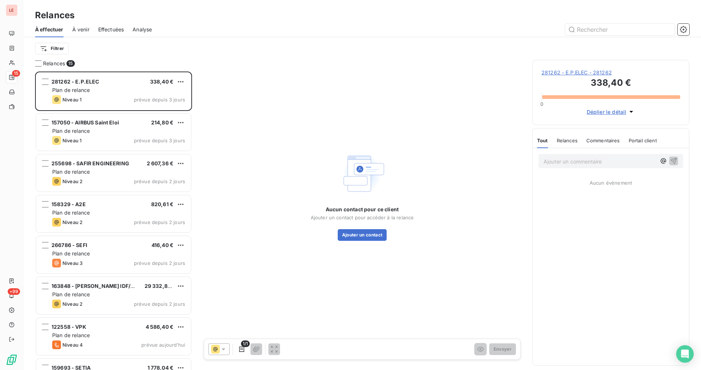
click at [567, 76] on span "281262 - E.P.ELEC - 281262" at bounding box center [610, 72] width 139 height 7
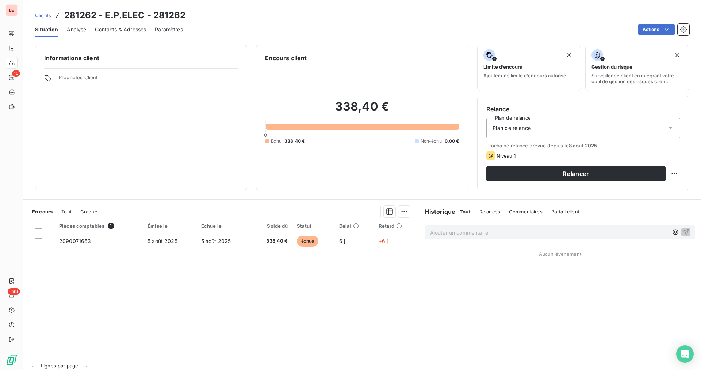
click at [137, 30] on span "Contacts & Adresses" at bounding box center [120, 29] width 51 height 7
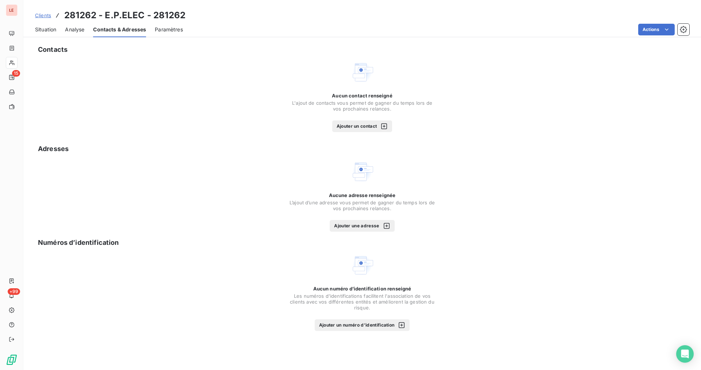
click at [342, 124] on button "Ajouter un contact" at bounding box center [362, 126] width 60 height 12
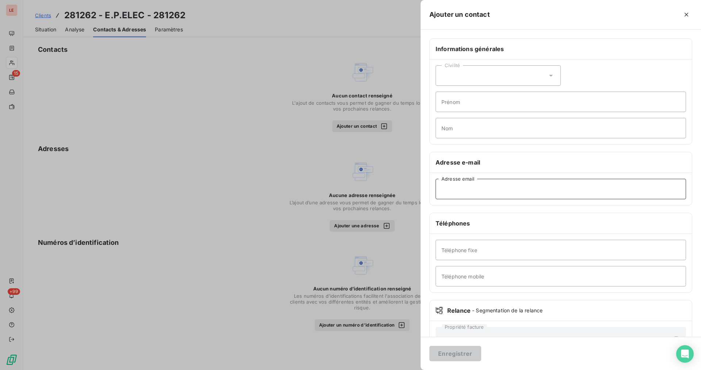
click at [448, 192] on input "Adresse email" at bounding box center [560, 189] width 250 height 20
paste input "[EMAIL_ADDRESS][DOMAIN_NAME]"
type input "[EMAIL_ADDRESS][DOMAIN_NAME]"
click at [456, 350] on button "Enregistrer" at bounding box center [455, 353] width 52 height 15
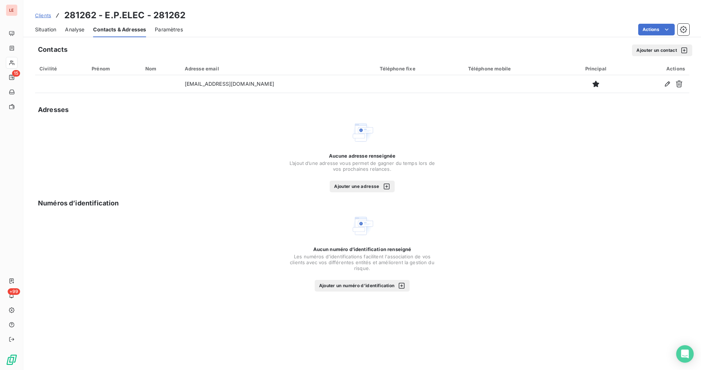
click at [43, 29] on span "Situation" at bounding box center [45, 29] width 21 height 7
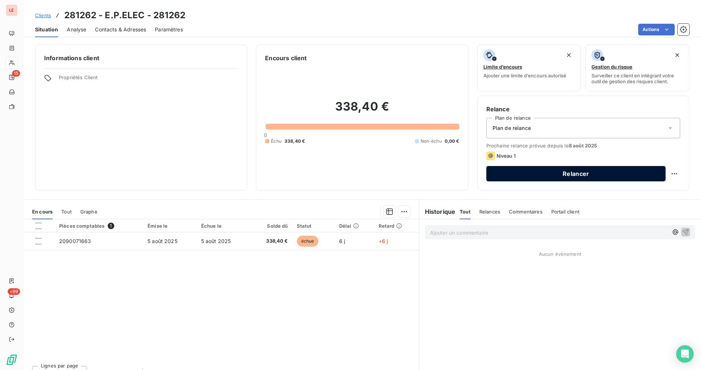
click at [506, 172] on button "Relancer" at bounding box center [575, 173] width 179 height 15
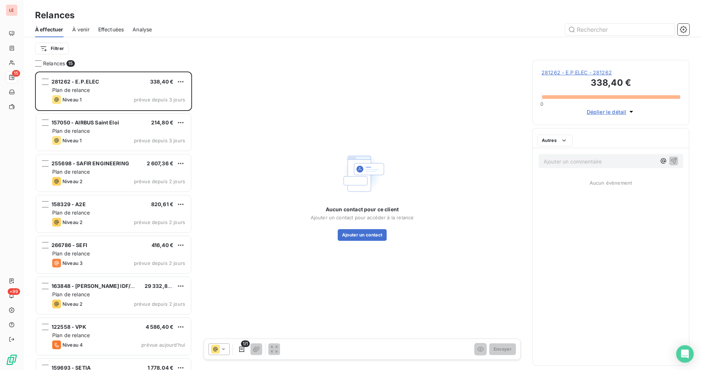
scroll to position [292, 151]
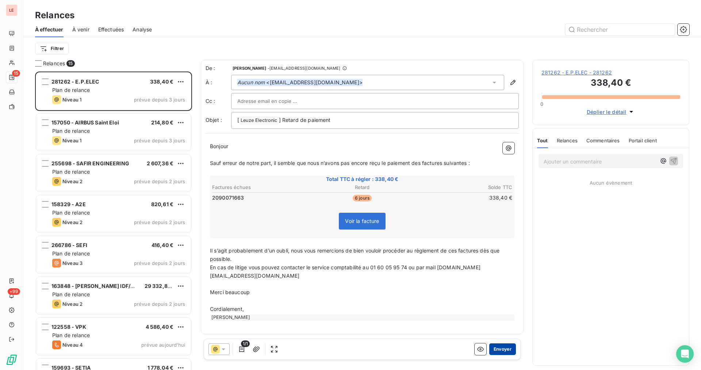
click at [500, 350] on button "Envoyer" at bounding box center [502, 349] width 27 height 12
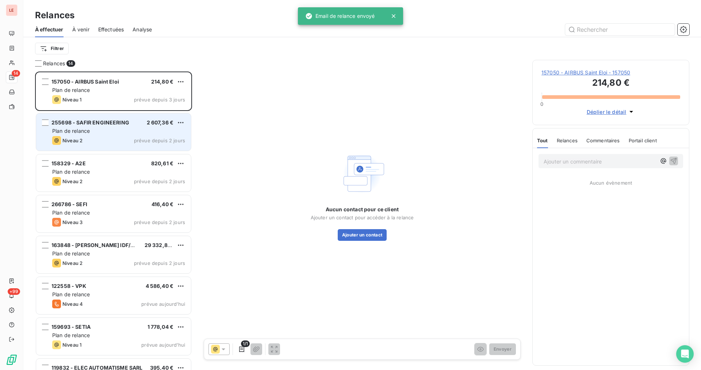
click at [158, 132] on div "Plan de relance" at bounding box center [118, 130] width 133 height 7
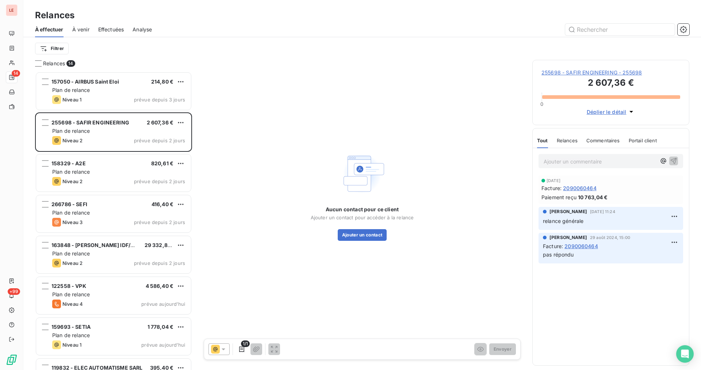
click at [601, 75] on span "255698 - SAFIR ENGINEERING - 255698" at bounding box center [610, 72] width 139 height 7
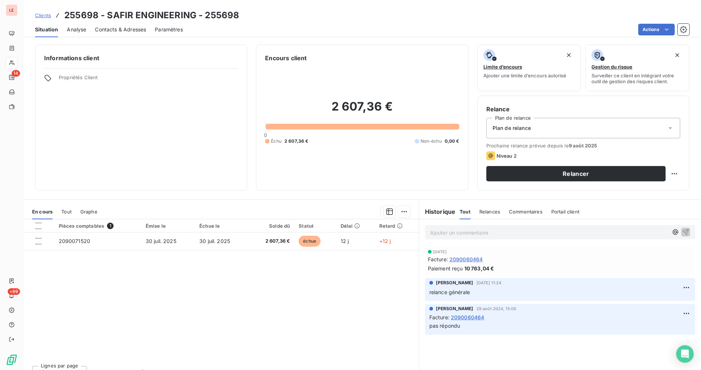
click at [141, 30] on span "Contacts & Adresses" at bounding box center [120, 29] width 51 height 7
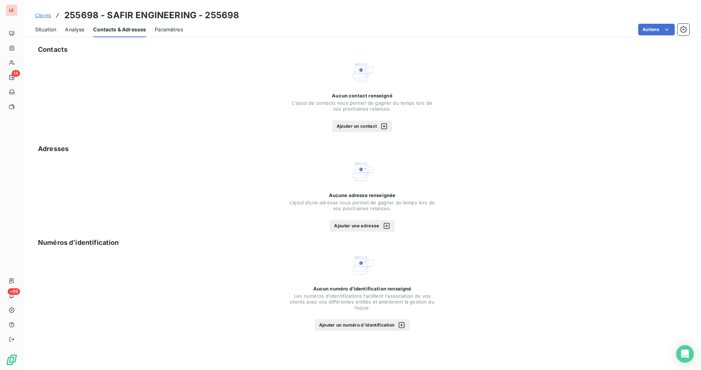
click at [53, 31] on span "Situation" at bounding box center [45, 29] width 21 height 7
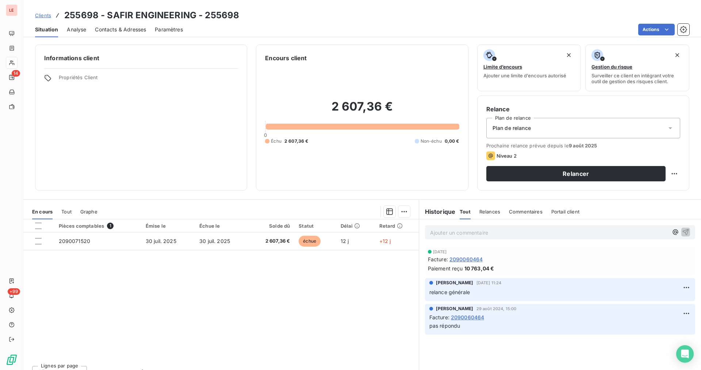
click at [104, 29] on span "Contacts & Adresses" at bounding box center [120, 29] width 51 height 7
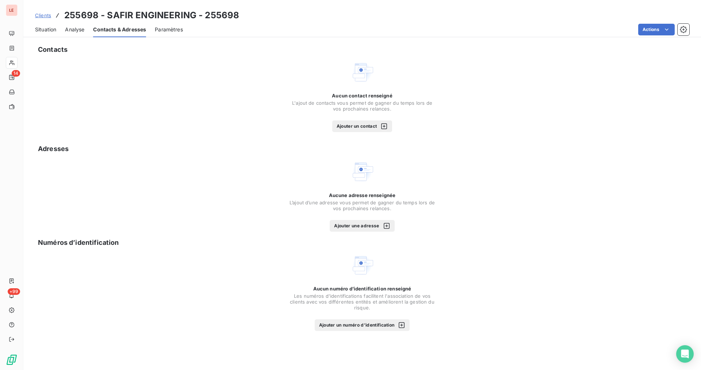
click at [350, 120] on button "Ajouter un contact" at bounding box center [362, 126] width 60 height 12
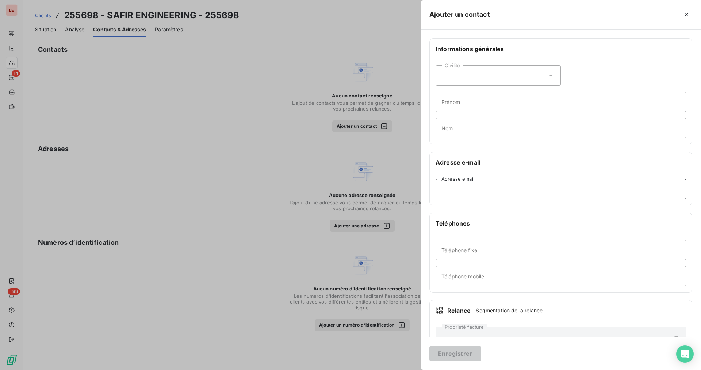
click at [494, 192] on input "Adresse email" at bounding box center [560, 189] width 250 height 20
paste input "[EMAIL_ADDRESS][DOMAIN_NAME]"
type input "[EMAIL_ADDRESS][DOMAIN_NAME]"
click at [463, 349] on button "Enregistrer" at bounding box center [455, 353] width 52 height 15
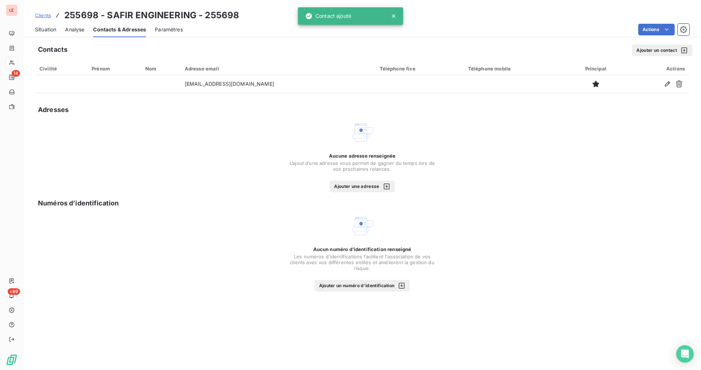
click at [42, 29] on span "Situation" at bounding box center [45, 29] width 21 height 7
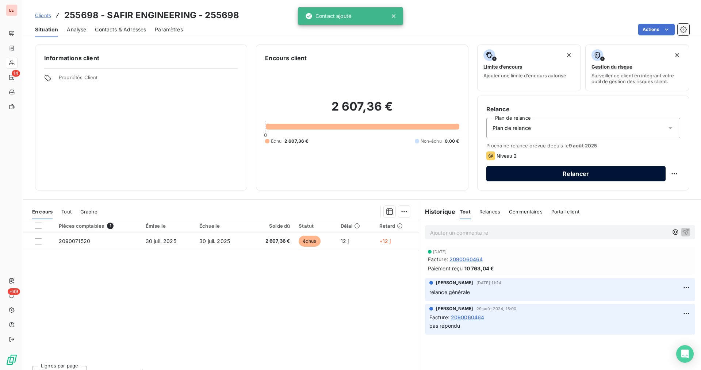
click at [589, 168] on button "Relancer" at bounding box center [575, 173] width 179 height 15
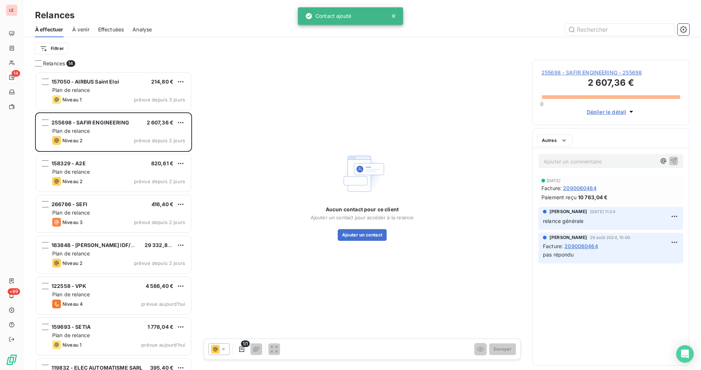
scroll to position [292, 151]
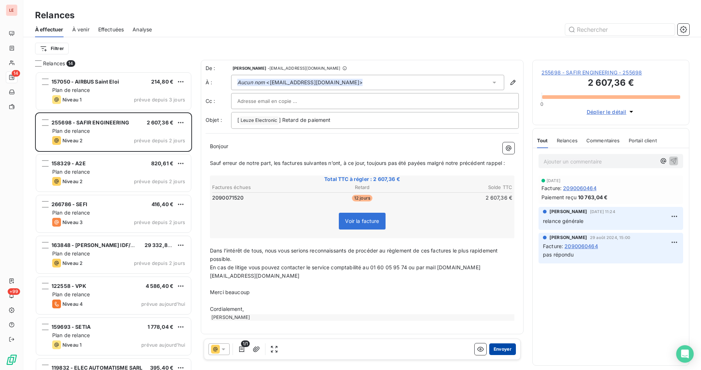
click at [502, 345] on button "Envoyer" at bounding box center [502, 349] width 27 height 12
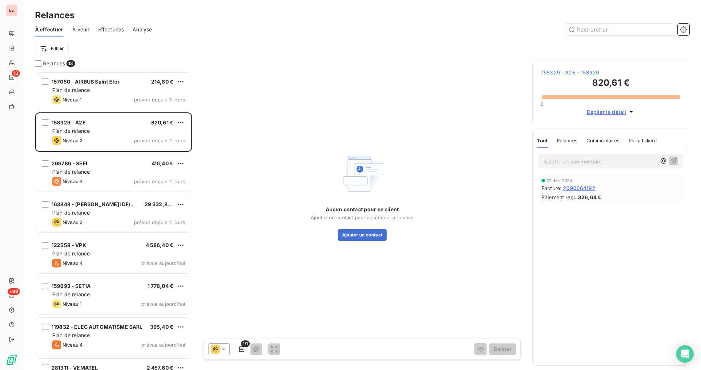
click at [577, 70] on span "158329 - A2E - 158329" at bounding box center [610, 72] width 139 height 7
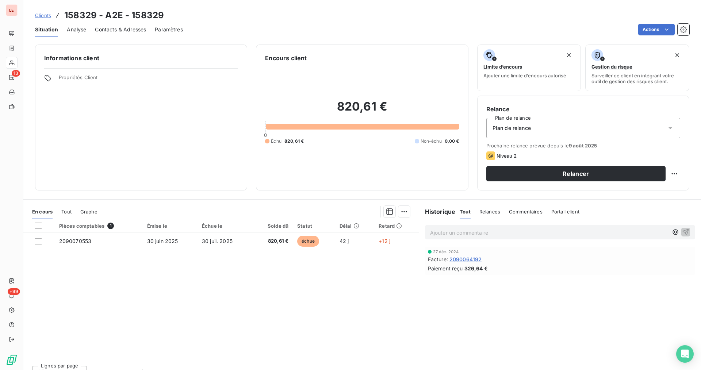
click at [114, 33] on span "Contacts & Adresses" at bounding box center [120, 29] width 51 height 7
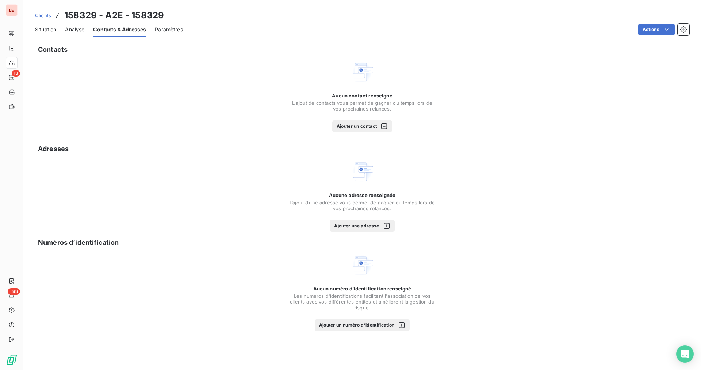
click at [340, 128] on button "Ajouter un contact" at bounding box center [362, 126] width 60 height 12
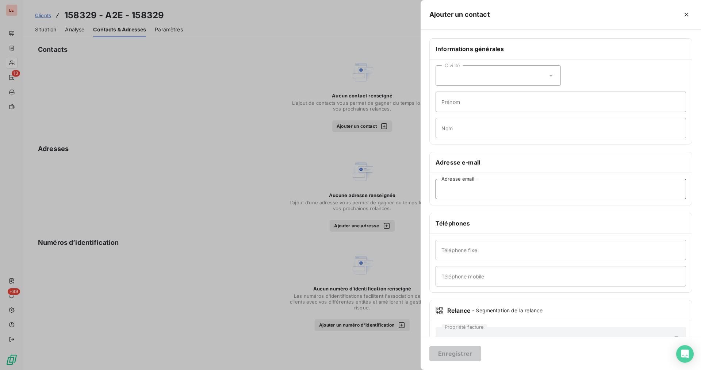
click at [451, 197] on input "Adresse email" at bounding box center [560, 189] width 250 height 20
paste input "Contact A2E <[EMAIL_ADDRESS][DOMAIN_NAME]>"
drag, startPoint x: 475, startPoint y: 193, endPoint x: 440, endPoint y: 196, distance: 35.5
click at [440, 196] on input "Contact A2E <[EMAIL_ADDRESS][DOMAIN_NAME]>" at bounding box center [560, 189] width 250 height 20
click at [500, 192] on input "[EMAIL_ADDRESS][DOMAIN_NAME]>" at bounding box center [560, 189] width 250 height 20
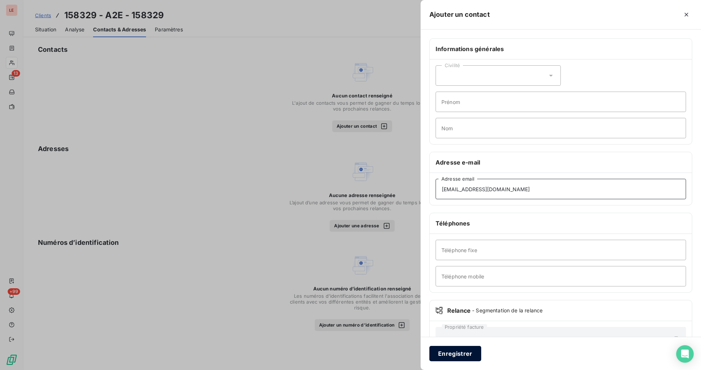
type input "[EMAIL_ADDRESS][DOMAIN_NAME]"
click at [444, 351] on button "Enregistrer" at bounding box center [455, 353] width 52 height 15
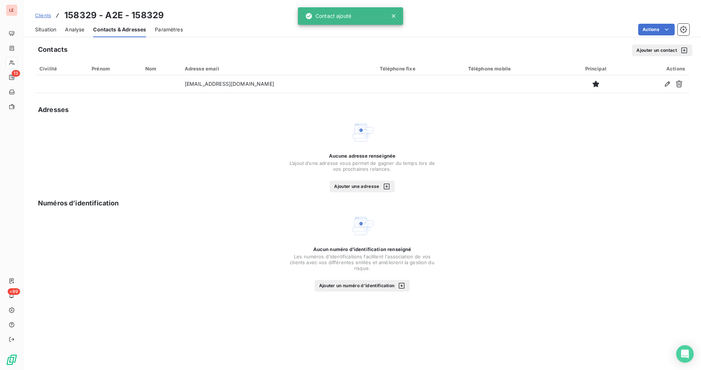
click at [49, 33] on span "Situation" at bounding box center [45, 29] width 21 height 7
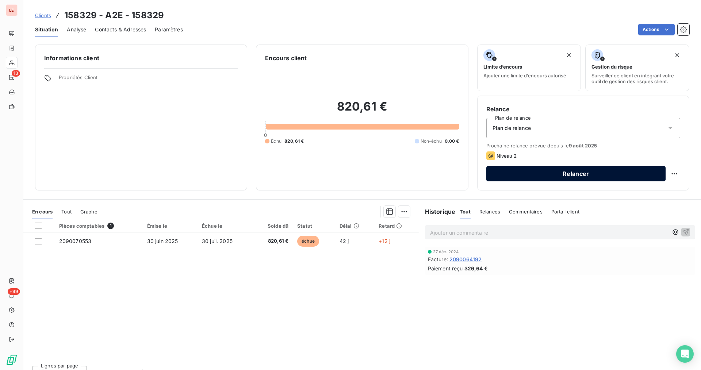
click at [620, 171] on button "Relancer" at bounding box center [575, 173] width 179 height 15
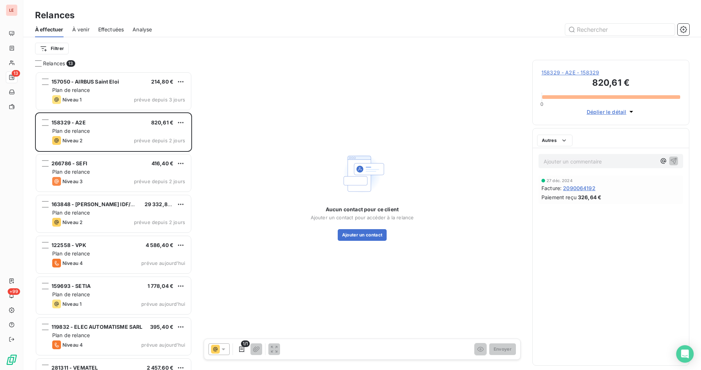
scroll to position [292, 151]
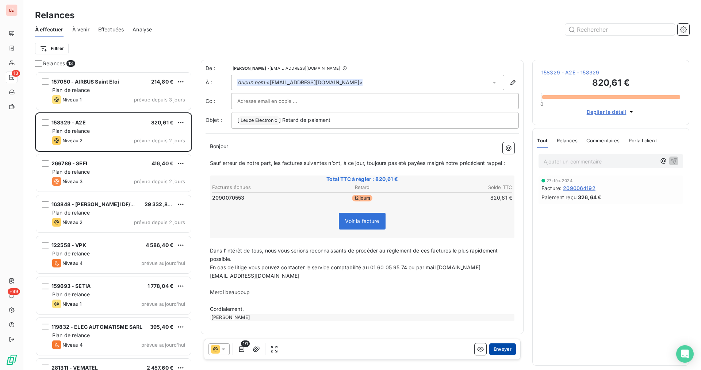
click at [499, 350] on button "Envoyer" at bounding box center [502, 349] width 27 height 12
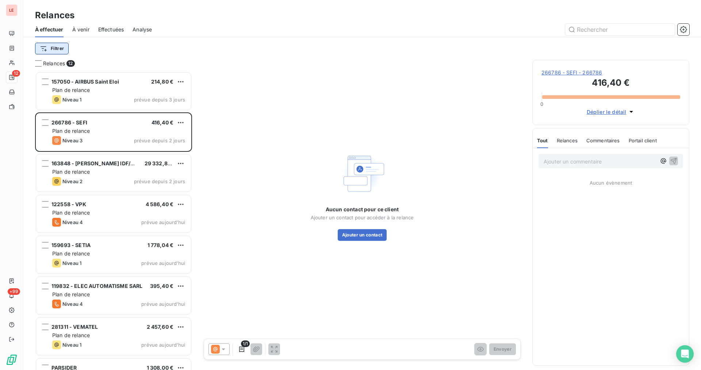
click at [65, 45] on html "LE 12 +99 Relances À effectuer À venir Effectuées Analyse Filtrer Relances 12 1…" at bounding box center [350, 185] width 701 height 370
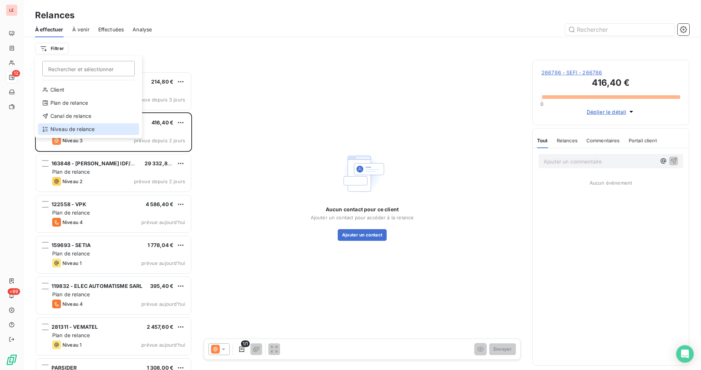
click at [92, 131] on div "Niveau de relance" at bounding box center [88, 129] width 101 height 12
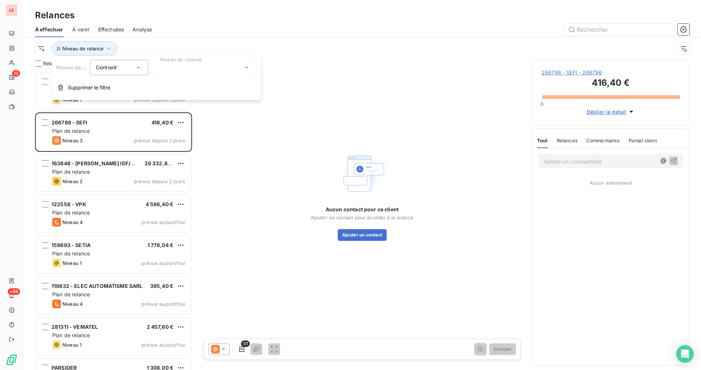
click at [174, 70] on div at bounding box center [203, 67] width 105 height 15
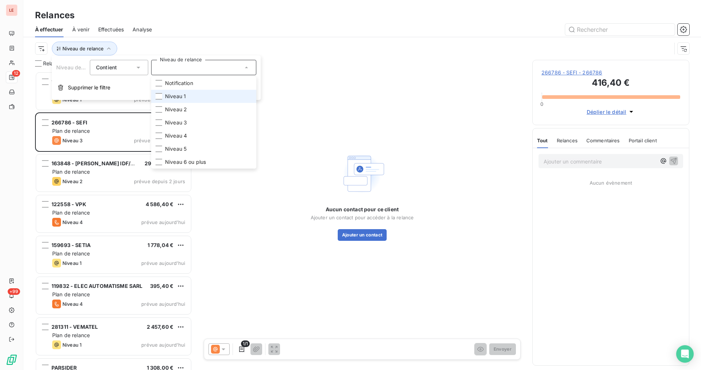
click at [177, 99] on span "Niveau 1" at bounding box center [175, 96] width 21 height 7
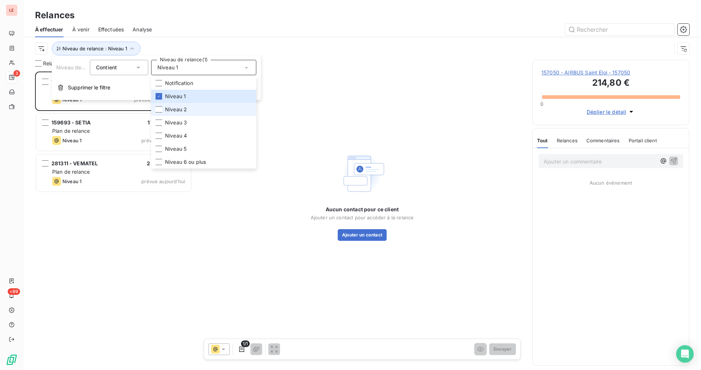
scroll to position [292, 151]
click at [190, 112] on li "Niveau 2" at bounding box center [203, 109] width 105 height 13
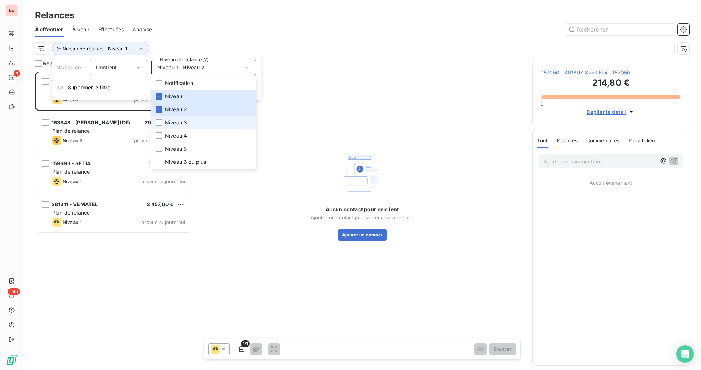
click at [189, 121] on li "Niveau 3" at bounding box center [203, 122] width 105 height 13
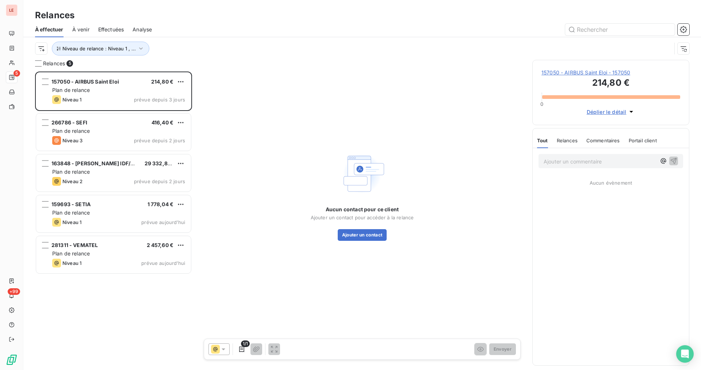
click at [125, 303] on div "157050 - AIRBUS Saint Eloi 214,80 € Plan de relance Niveau 1 prévue depuis 3 jo…" at bounding box center [113, 221] width 157 height 299
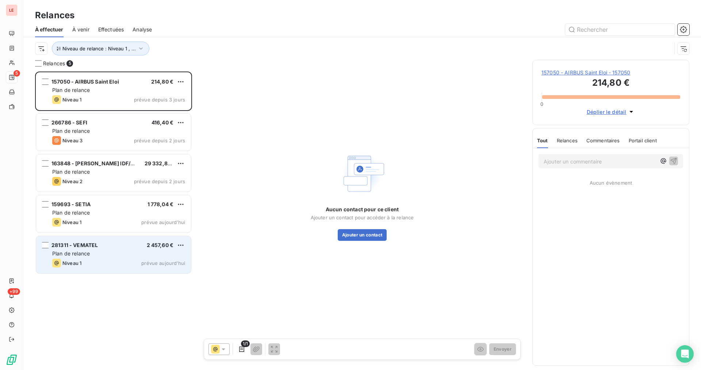
click at [113, 255] on div "Plan de relance" at bounding box center [118, 253] width 133 height 7
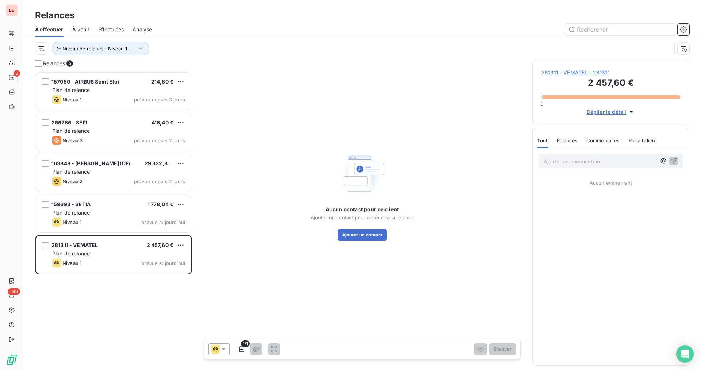
click at [579, 72] on span "281311 - VEMATEL - 281311" at bounding box center [610, 72] width 139 height 7
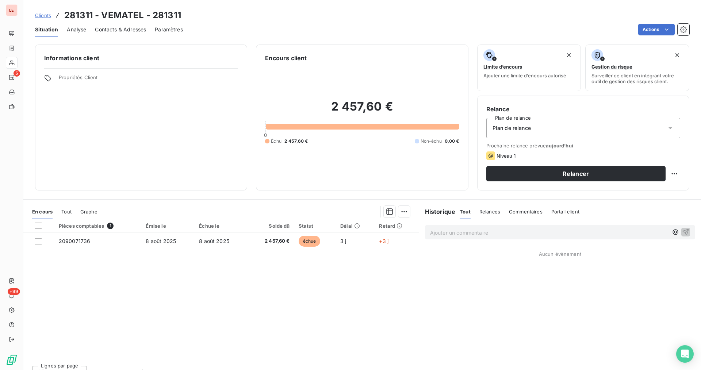
click at [128, 29] on span "Contacts & Adresses" at bounding box center [120, 29] width 51 height 7
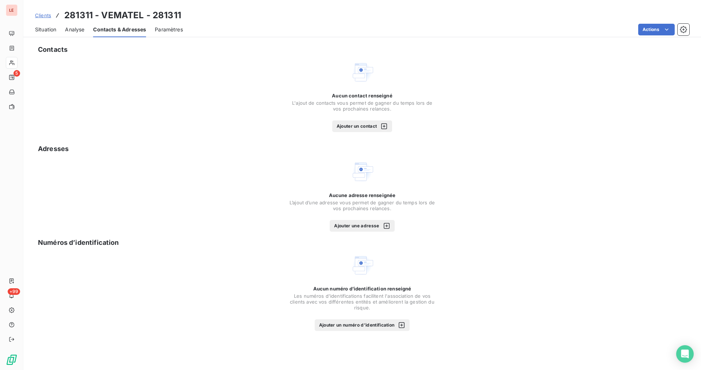
click at [332, 127] on button "Ajouter un contact" at bounding box center [362, 126] width 60 height 12
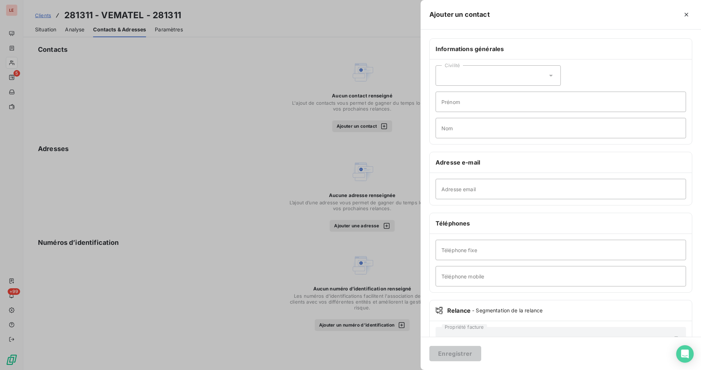
click at [471, 201] on div "Adresse email" at bounding box center [561, 189] width 262 height 32
click at [473, 198] on input "Adresse email" at bounding box center [560, 189] width 250 height 20
paste input "[EMAIL_ADDRESS][PERSON_NAME][DOMAIN_NAME]"
drag, startPoint x: 456, startPoint y: 189, endPoint x: 432, endPoint y: 189, distance: 24.1
click at [432, 189] on div "[EMAIL_ADDRESS][PERSON_NAME][DOMAIN_NAME] Adresse email" at bounding box center [561, 189] width 262 height 32
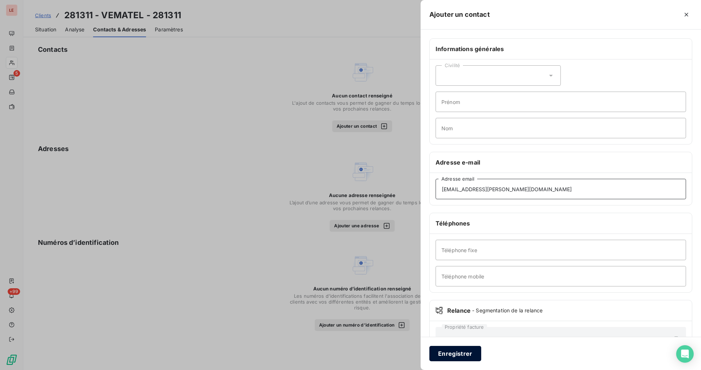
type input "[EMAIL_ADDRESS][PERSON_NAME][DOMAIN_NAME]"
click at [475, 355] on button "Enregistrer" at bounding box center [455, 353] width 52 height 15
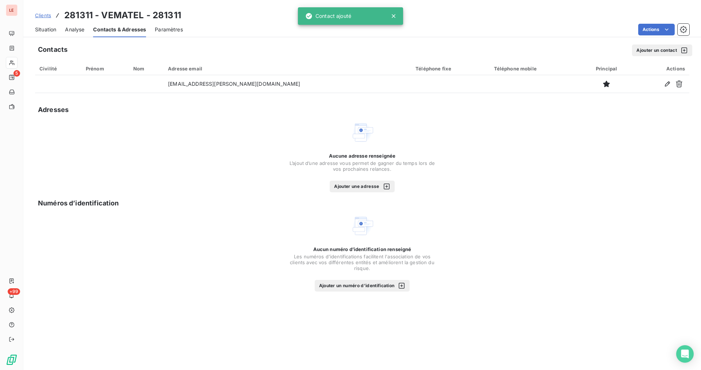
click at [55, 27] on span "Situation" at bounding box center [45, 29] width 21 height 7
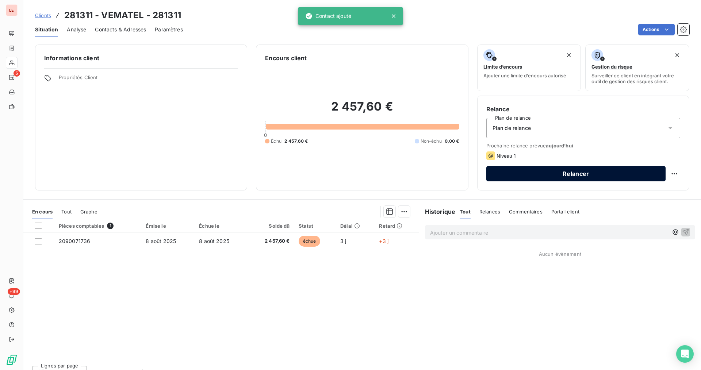
click at [565, 175] on button "Relancer" at bounding box center [575, 173] width 179 height 15
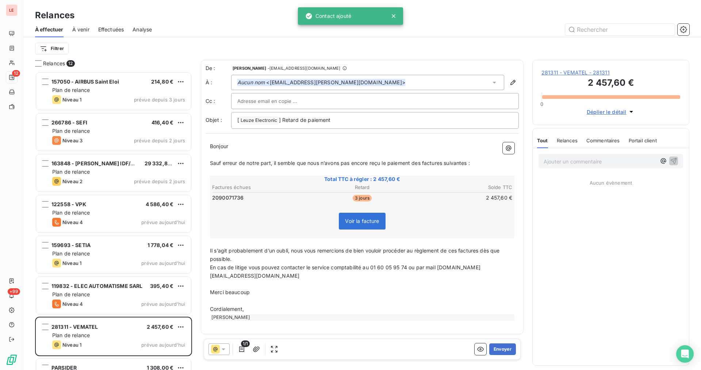
scroll to position [292, 151]
click at [509, 346] on button "Envoyer" at bounding box center [502, 349] width 27 height 12
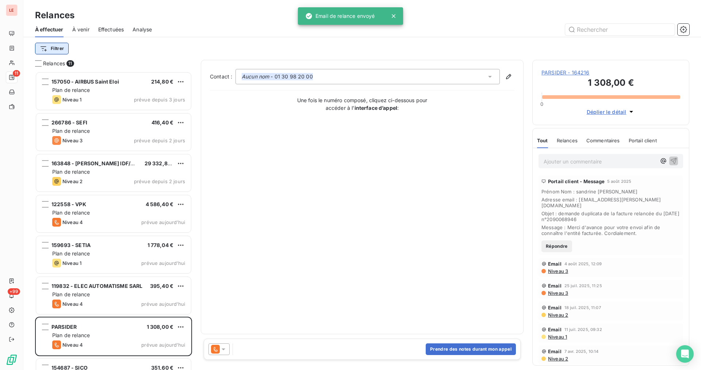
click at [54, 45] on html "LE 11 +99 Relances À effectuer À venir Effectuées Analyse Filtrer Relances 11 1…" at bounding box center [350, 185] width 701 height 370
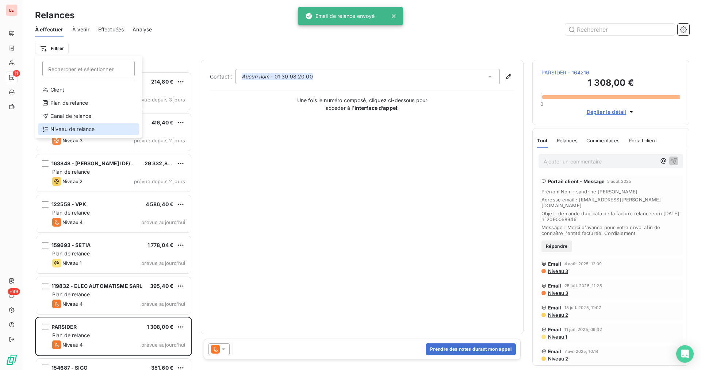
drag, startPoint x: 89, startPoint y: 125, endPoint x: 104, endPoint y: 113, distance: 18.6
click at [90, 125] on div "Niveau de relance" at bounding box center [88, 129] width 101 height 12
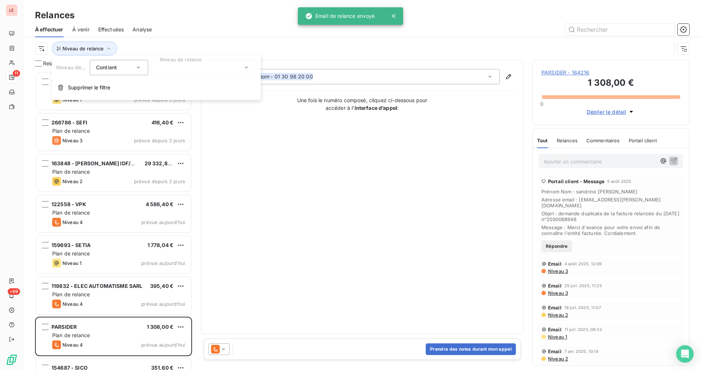
drag, startPoint x: 159, startPoint y: 68, endPoint x: 158, endPoint y: 76, distance: 8.4
click at [159, 68] on div at bounding box center [203, 67] width 105 height 15
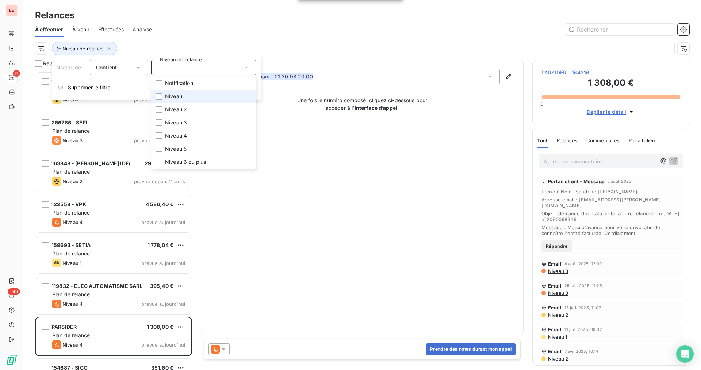
click at [170, 99] on span "Niveau 1" at bounding box center [175, 96] width 21 height 7
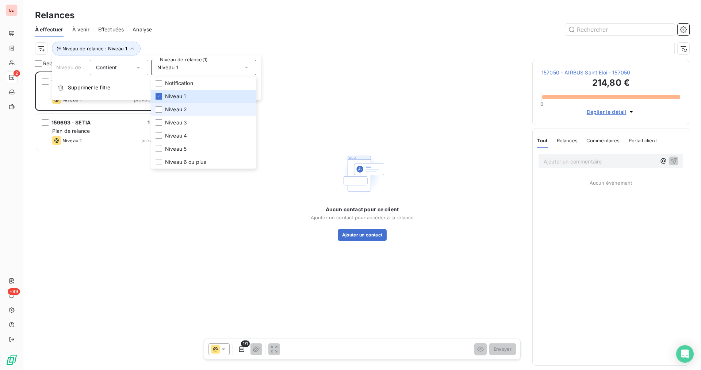
click at [170, 106] on span "Niveau 2" at bounding box center [176, 109] width 22 height 7
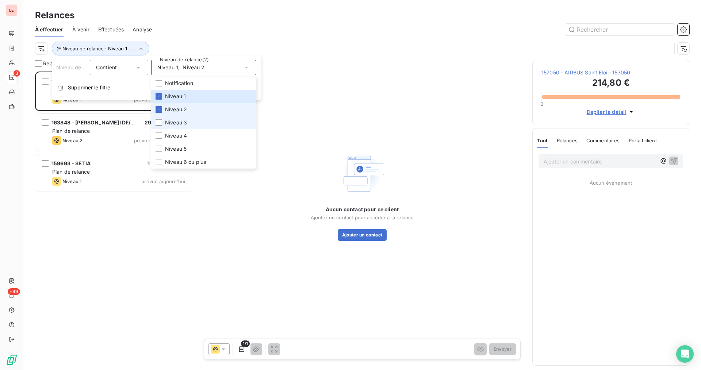
click at [170, 122] on span "Niveau 3" at bounding box center [176, 122] width 22 height 7
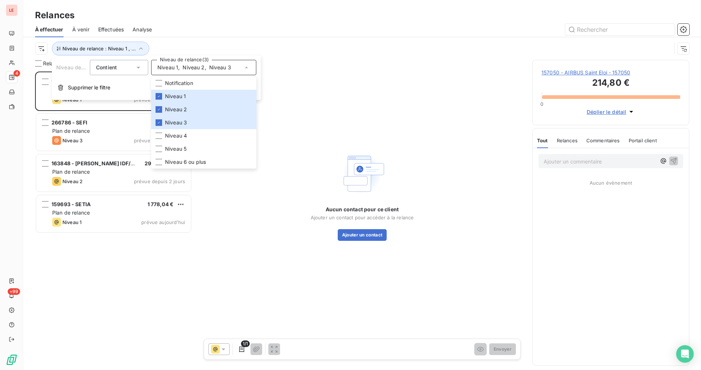
click at [115, 240] on div "157050 - AIRBUS Saint Eloi 214,80 € Plan de relance Niveau 1 prévue depuis 3 jo…" at bounding box center [113, 221] width 157 height 299
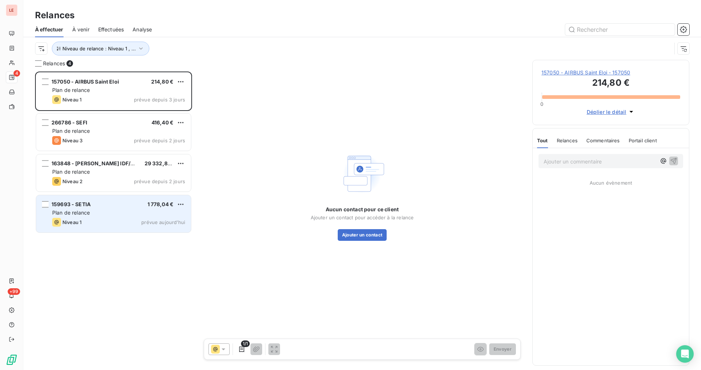
click at [113, 223] on div "Niveau 1 prévue aujourd’hui" at bounding box center [118, 222] width 133 height 9
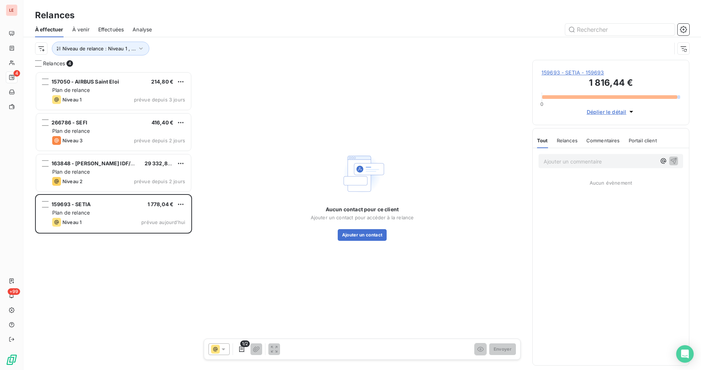
click at [550, 76] on span "159693 - SETIA - 159693" at bounding box center [610, 72] width 139 height 7
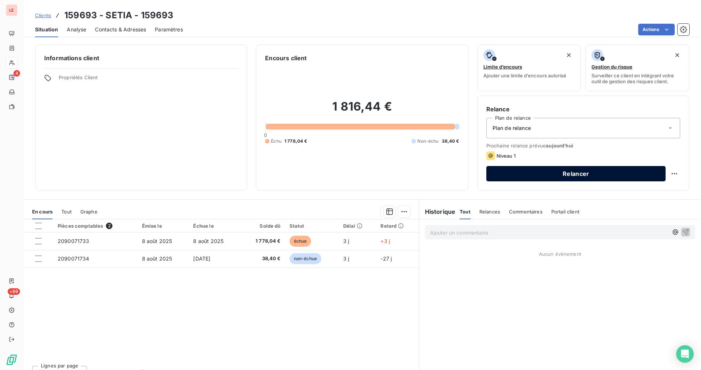
click at [546, 170] on button "Relancer" at bounding box center [575, 173] width 179 height 15
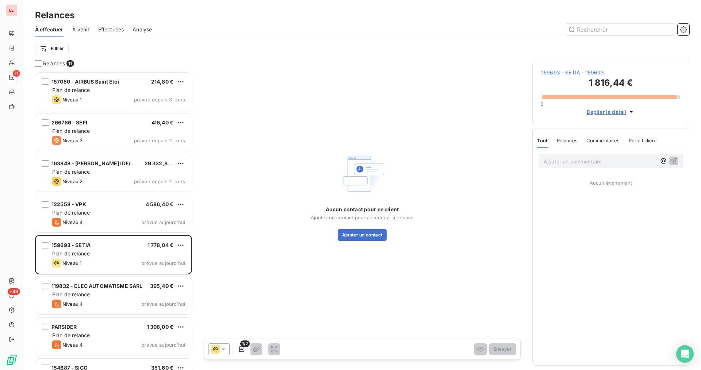
scroll to position [292, 151]
click at [575, 71] on span "159693 - SETIA - 159693" at bounding box center [610, 72] width 139 height 7
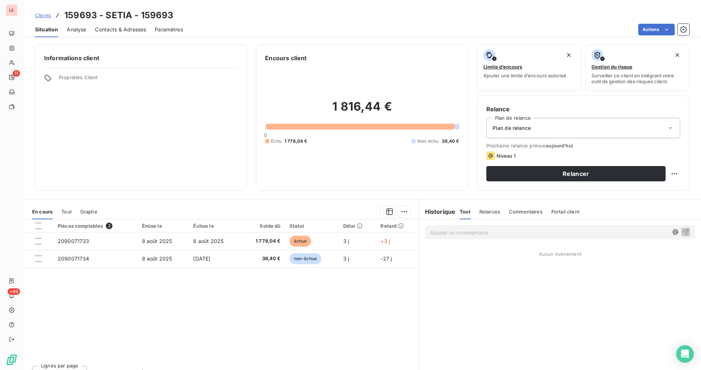
click at [96, 29] on span "Contacts & Adresses" at bounding box center [120, 29] width 51 height 7
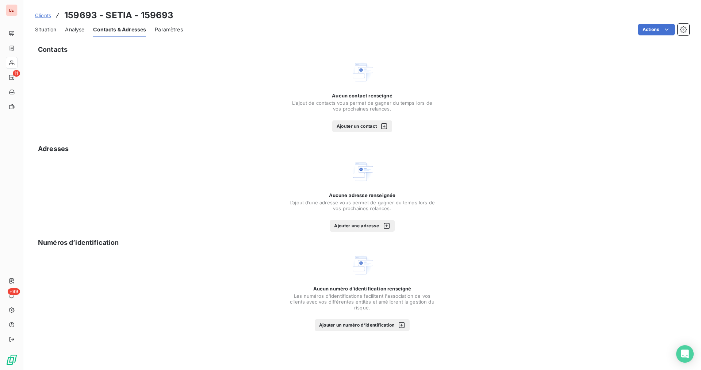
click at [388, 125] on icon "button" at bounding box center [383, 126] width 7 height 7
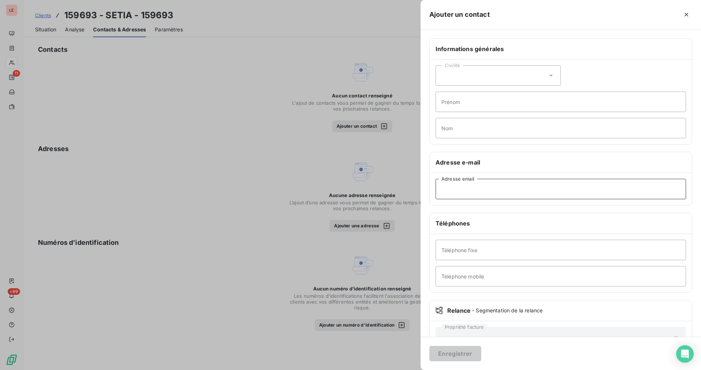
click at [459, 186] on input "Adresse email" at bounding box center [560, 189] width 250 height 20
paste input "[PERSON_NAME][EMAIL_ADDRESS][PERSON_NAME][DOMAIN_NAME]"
type input "[PERSON_NAME][EMAIL_ADDRESS][PERSON_NAME][DOMAIN_NAME]"
click at [451, 348] on button "Enregistrer" at bounding box center [455, 353] width 52 height 15
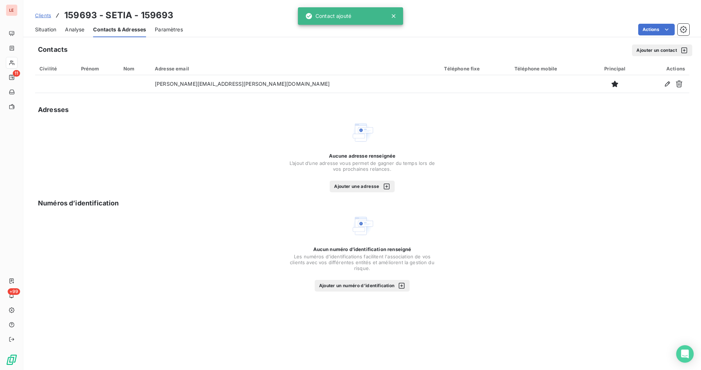
click at [44, 34] on div "Situation" at bounding box center [45, 29] width 21 height 15
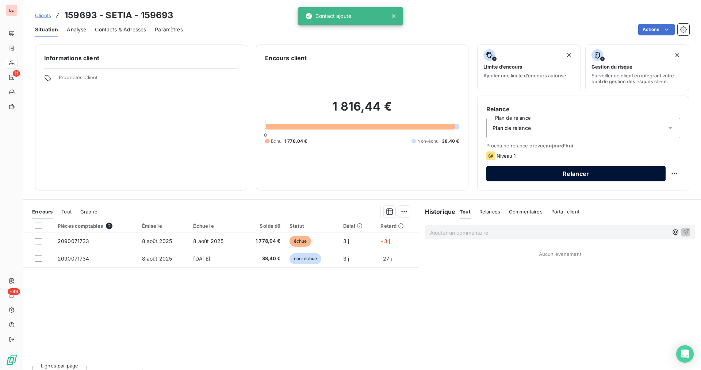
click at [492, 175] on button "Relancer" at bounding box center [575, 173] width 179 height 15
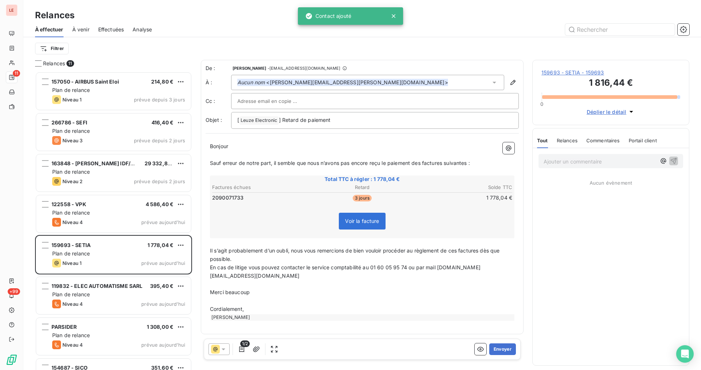
scroll to position [292, 151]
click at [499, 346] on button "Envoyer" at bounding box center [502, 349] width 27 height 12
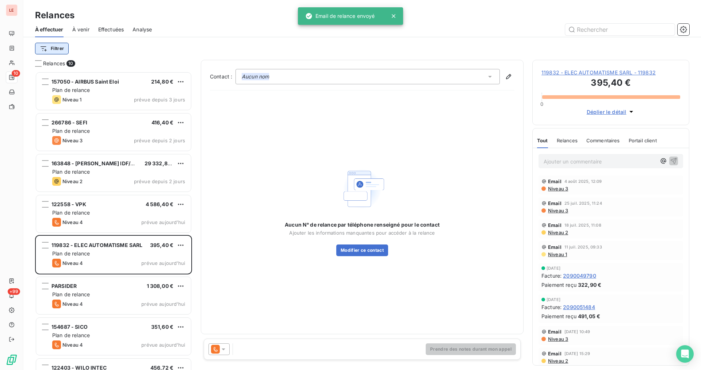
click at [66, 48] on html "LE 10 +99 Relances À effectuer À venir Effectuées Analyse Filtrer Relances 10 1…" at bounding box center [350, 185] width 701 height 370
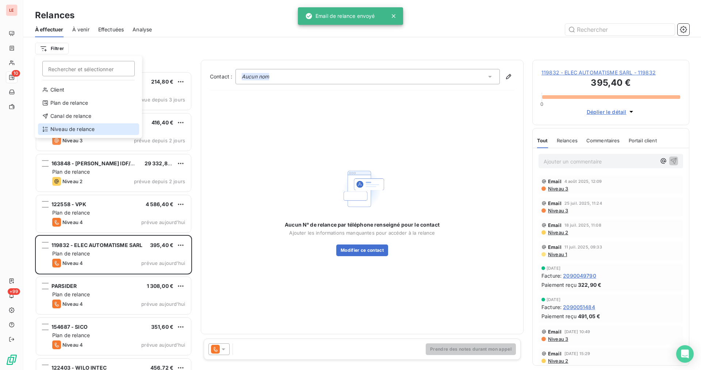
click at [110, 124] on div "Niveau de relance" at bounding box center [88, 129] width 101 height 12
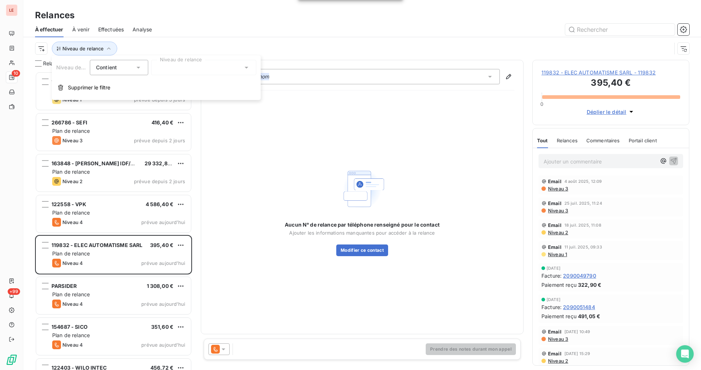
click at [146, 73] on div "Contient is" at bounding box center [119, 67] width 58 height 15
click at [161, 73] on div at bounding box center [203, 67] width 105 height 15
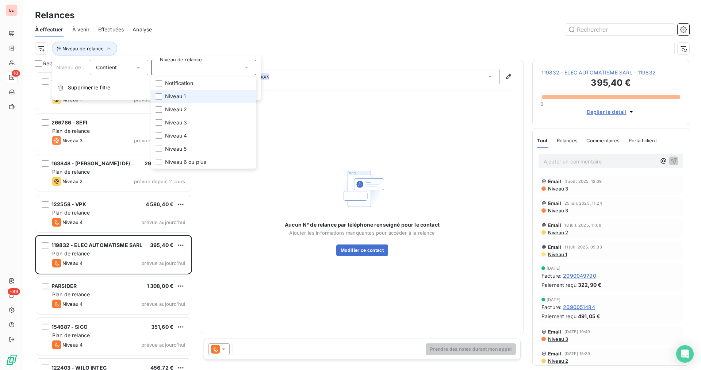
click at [162, 98] on li "Niveau 1" at bounding box center [203, 96] width 105 height 13
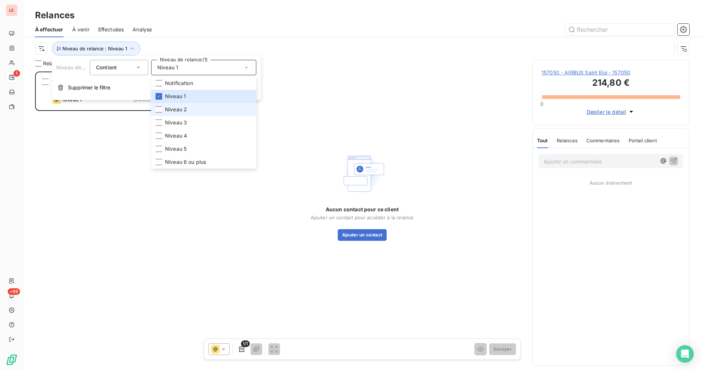
click at [162, 107] on li "Niveau 2" at bounding box center [203, 109] width 105 height 13
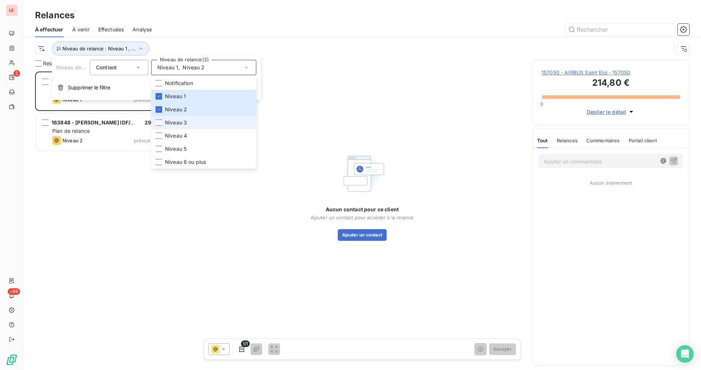
click at [165, 118] on li "Niveau 3" at bounding box center [203, 122] width 105 height 13
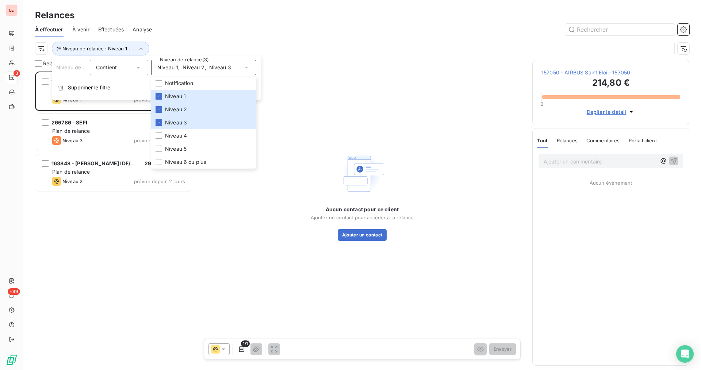
click at [92, 197] on div "157050 - AIRBUS Saint Eloi 214,80 € Plan de relance Niveau 1 prévue depuis 3 jo…" at bounding box center [113, 221] width 157 height 299
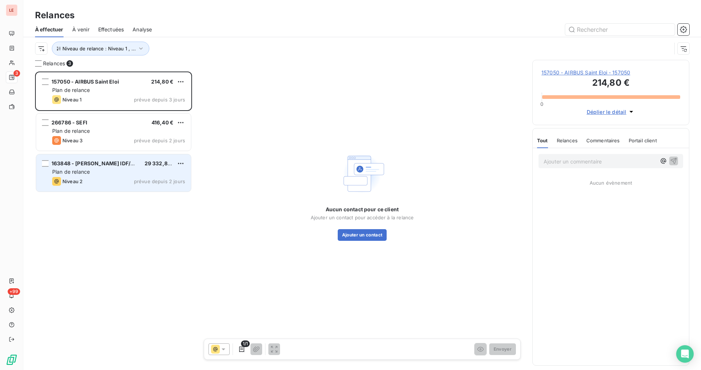
click at [97, 184] on div "Niveau 2 prévue depuis 2 jours" at bounding box center [118, 181] width 133 height 9
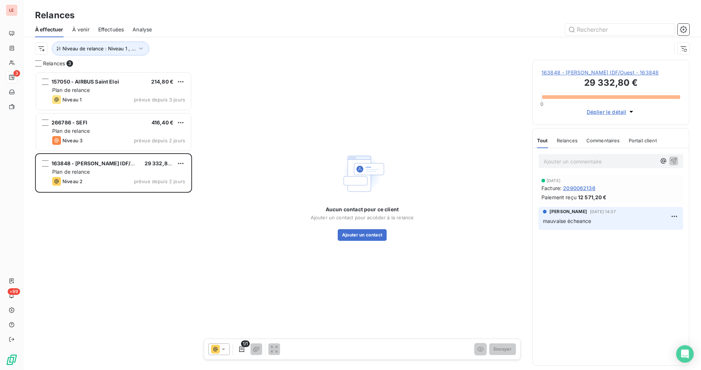
click at [619, 76] on span "163848 - [PERSON_NAME] IDF/Ouest - 163848" at bounding box center [610, 72] width 139 height 7
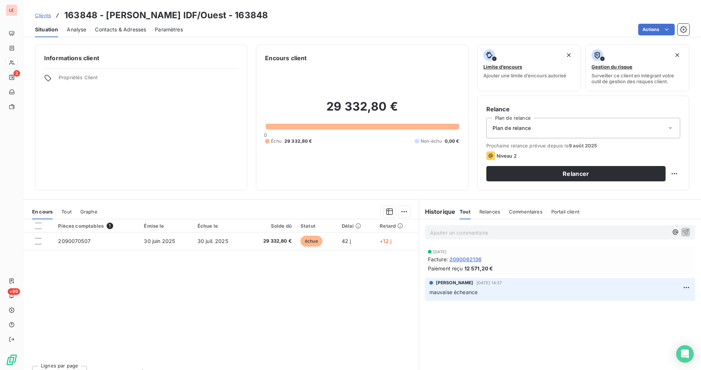
click at [132, 26] on span "Contacts & Adresses" at bounding box center [120, 29] width 51 height 7
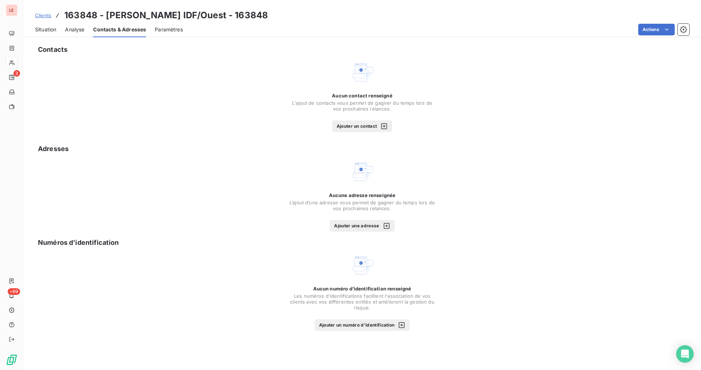
click at [374, 122] on button "Ajouter un contact" at bounding box center [362, 126] width 60 height 12
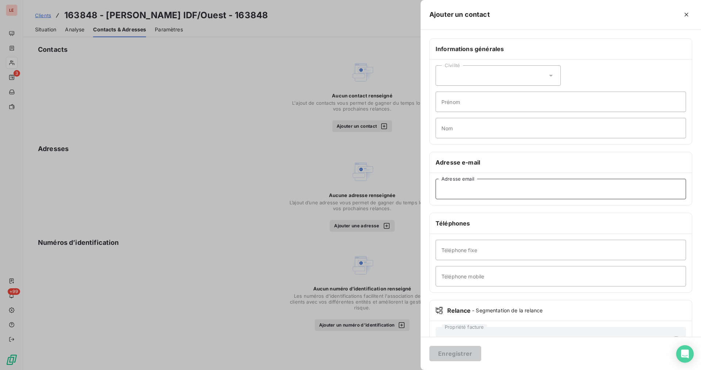
click at [470, 184] on input "Adresse email" at bounding box center [560, 189] width 250 height 20
paste input "[EMAIL_ADDRESS][PERSON_NAME][DOMAIN_NAME]"
type input "[EMAIL_ADDRESS][PERSON_NAME][DOMAIN_NAME]"
click at [455, 346] on button "Enregistrer" at bounding box center [455, 353] width 52 height 15
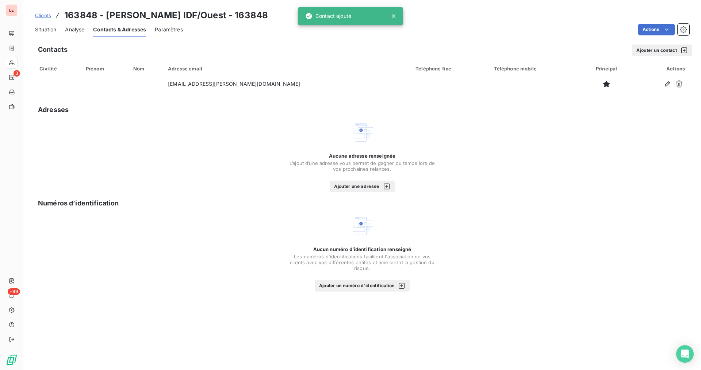
click at [56, 24] on div "Situation" at bounding box center [45, 29] width 21 height 15
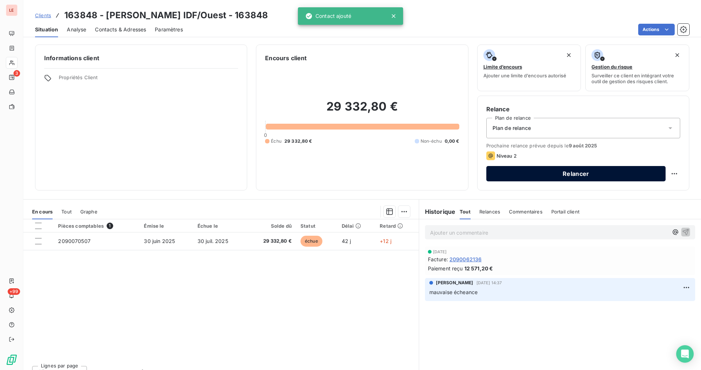
click at [577, 178] on button "Relancer" at bounding box center [575, 173] width 179 height 15
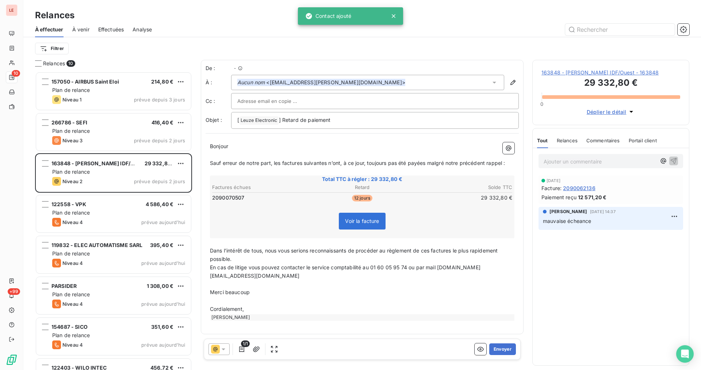
scroll to position [292, 151]
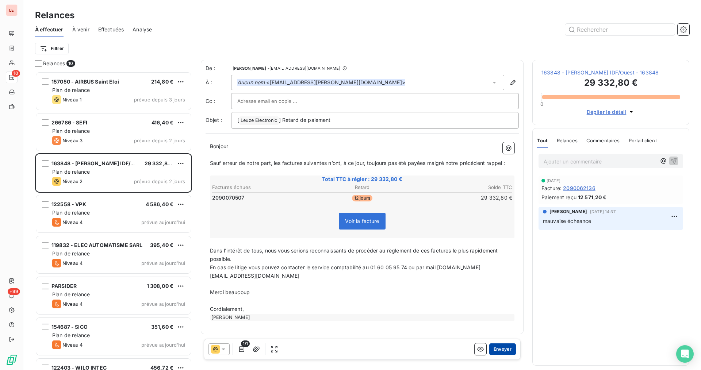
click at [498, 344] on button "Envoyer" at bounding box center [502, 349] width 27 height 12
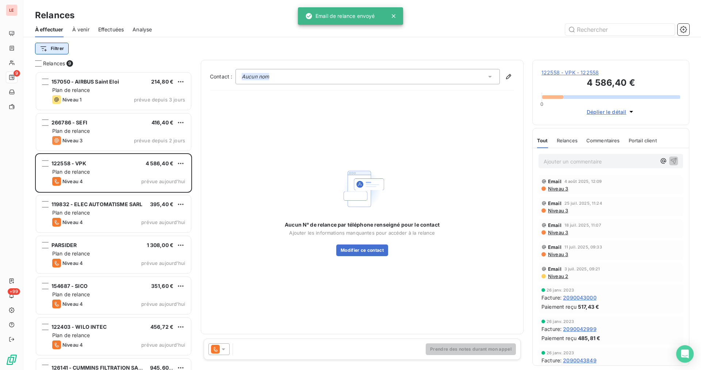
click at [68, 47] on html "LE 9 +99 Relances À effectuer À venir Effectuées Analyse Filtrer Relances 9 157…" at bounding box center [350, 185] width 701 height 370
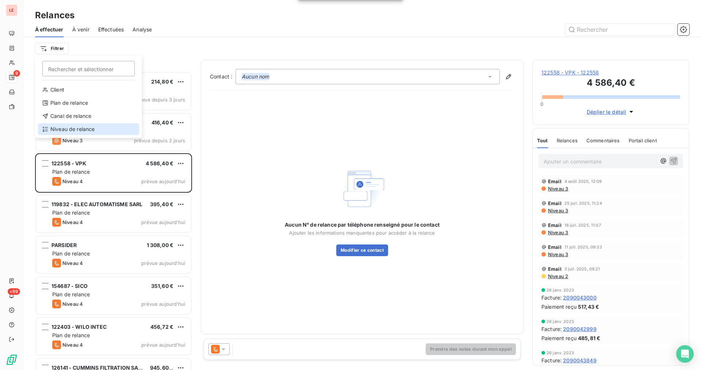
click at [105, 125] on div "Niveau de relance" at bounding box center [88, 129] width 101 height 12
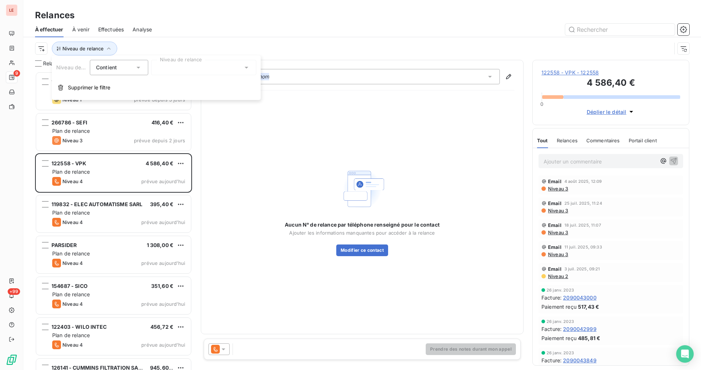
click at [151, 70] on div at bounding box center [203, 67] width 105 height 15
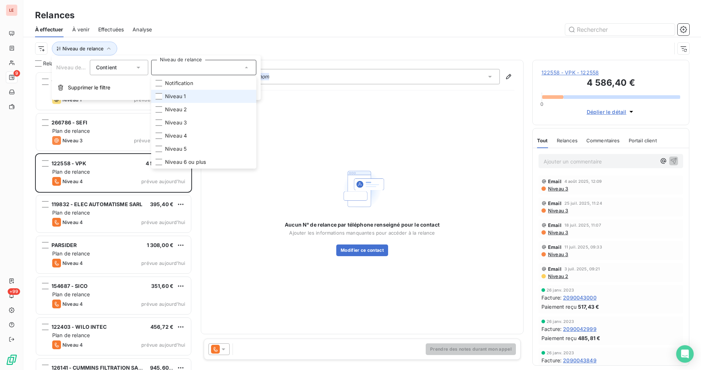
click at [184, 99] on span "Niveau 1" at bounding box center [175, 96] width 21 height 7
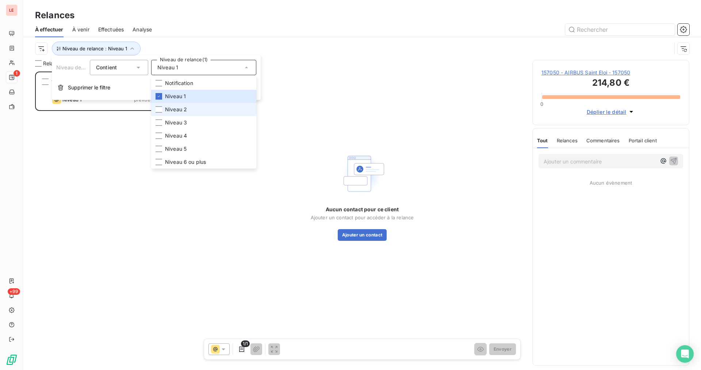
click at [184, 109] on span "Niveau 2" at bounding box center [176, 109] width 22 height 7
click at [188, 122] on li "Niveau 3" at bounding box center [203, 122] width 105 height 13
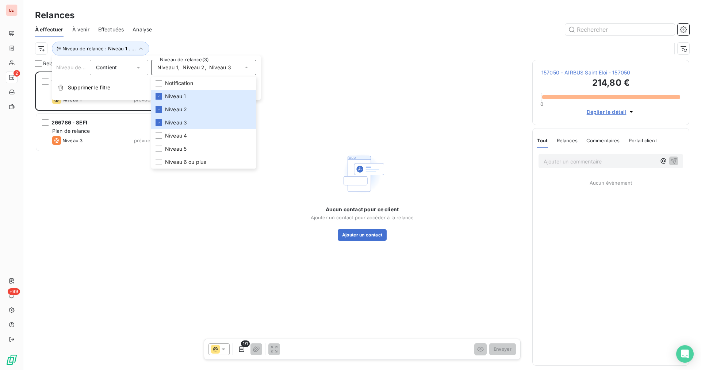
click at [188, 37] on div "Niveau de relance : Niveau 1 , ..." at bounding box center [362, 48] width 654 height 23
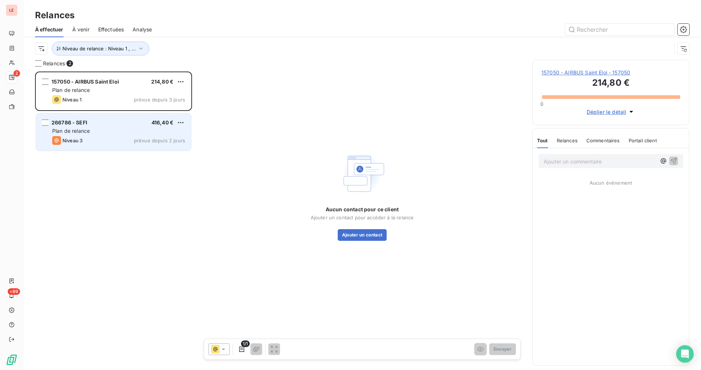
click at [124, 131] on div "Plan de relance" at bounding box center [118, 130] width 133 height 7
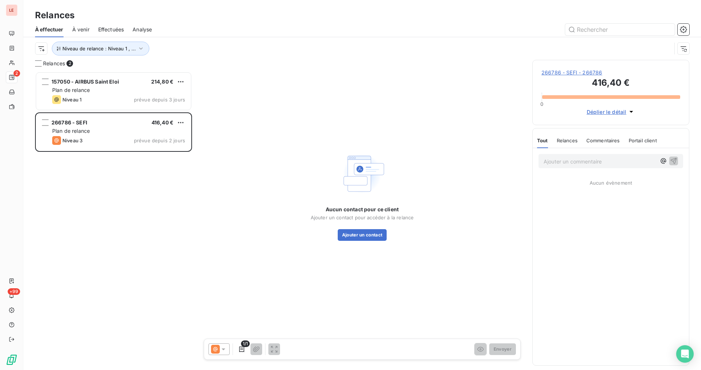
click at [581, 76] on span "266786 - SEFI - 266786" at bounding box center [610, 72] width 139 height 7
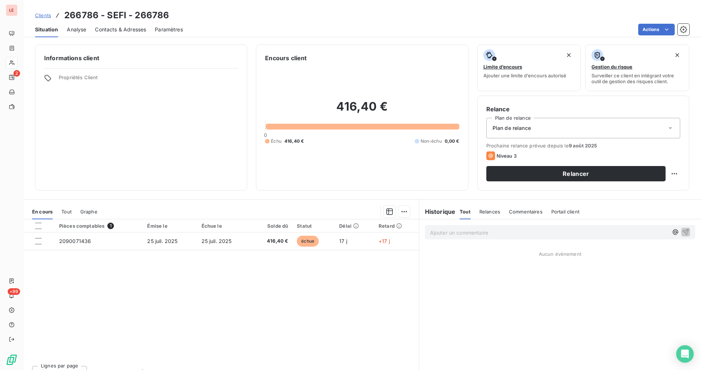
click at [103, 27] on span "Contacts & Adresses" at bounding box center [120, 29] width 51 height 7
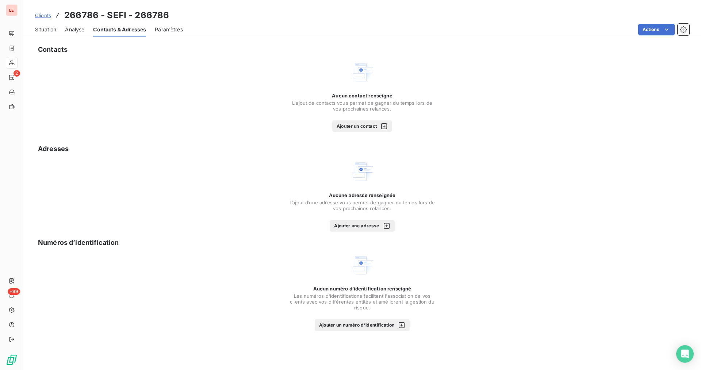
click at [335, 124] on button "Ajouter un contact" at bounding box center [362, 126] width 60 height 12
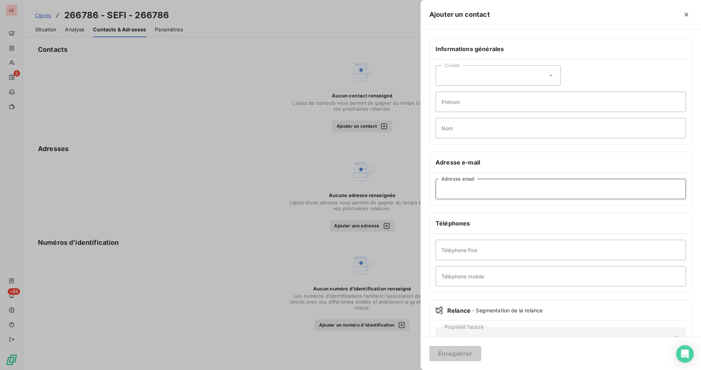
click at [475, 192] on input "Adresse email" at bounding box center [560, 189] width 250 height 20
paste input "[EMAIL_ADDRESS][DOMAIN_NAME]"
type input "[EMAIL_ADDRESS][DOMAIN_NAME]"
click at [461, 355] on button "Enregistrer" at bounding box center [455, 353] width 52 height 15
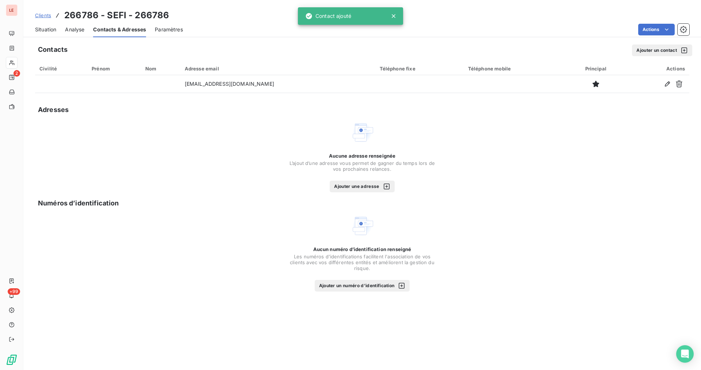
click at [46, 29] on span "Situation" at bounding box center [45, 29] width 21 height 7
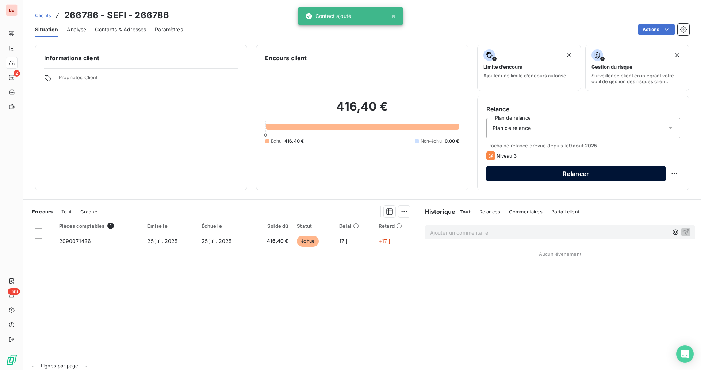
click at [543, 170] on button "Relancer" at bounding box center [575, 173] width 179 height 15
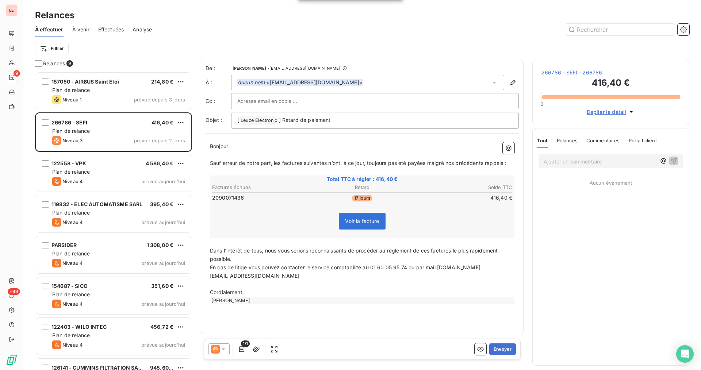
scroll to position [292, 151]
click at [498, 346] on button "Envoyer" at bounding box center [502, 349] width 27 height 12
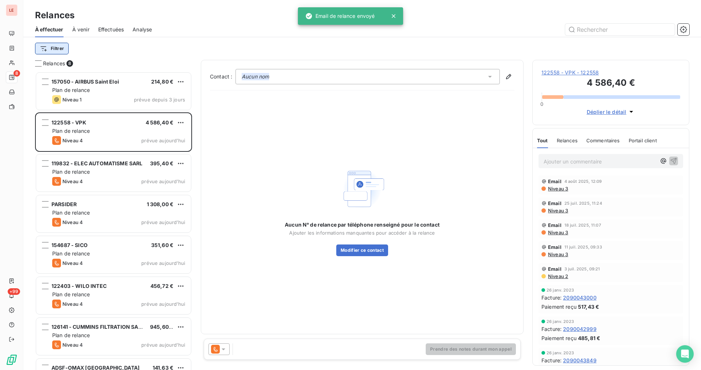
click at [39, 48] on html "LE 8 +99 Relances À effectuer À venir Effectuées Analyse Filtrer Relances 8 157…" at bounding box center [350, 185] width 701 height 370
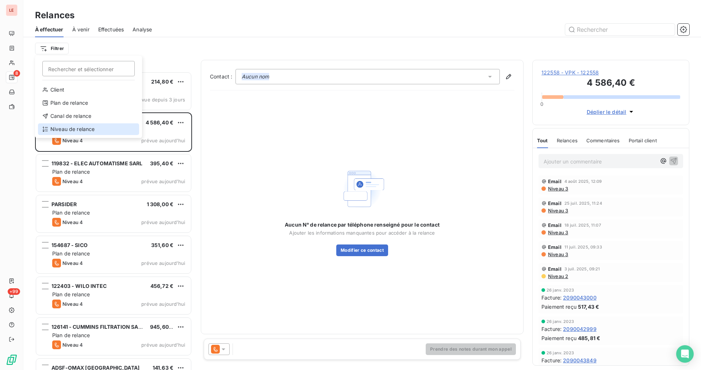
click at [92, 128] on div "Niveau de relance" at bounding box center [88, 129] width 101 height 12
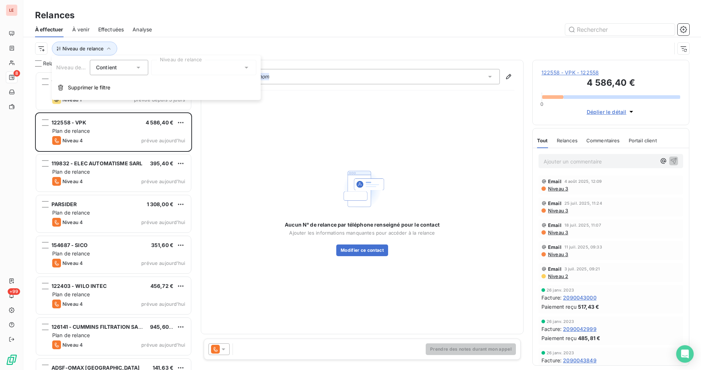
click at [186, 66] on div at bounding box center [203, 67] width 105 height 15
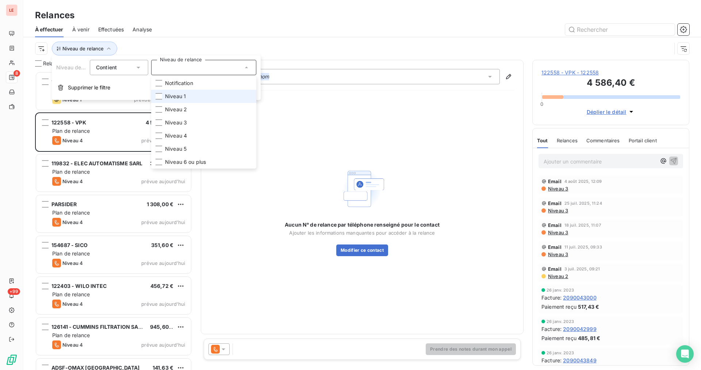
click at [193, 100] on li "Niveau 1" at bounding box center [203, 96] width 105 height 13
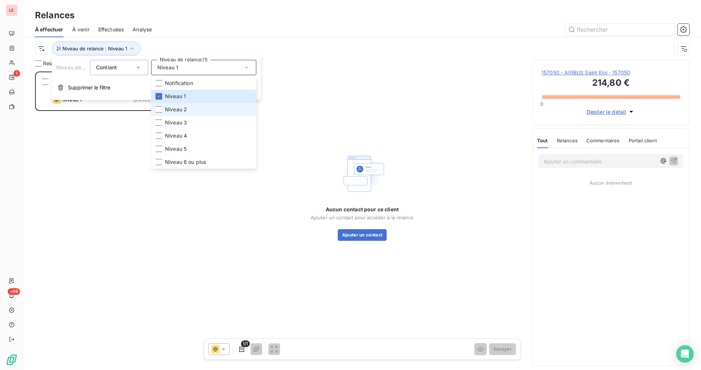
click at [193, 110] on li "Niveau 2" at bounding box center [203, 109] width 105 height 13
click at [193, 123] on li "Niveau 3" at bounding box center [203, 122] width 105 height 13
click at [134, 152] on div "157050 - AIRBUS Saint Eloi 214,80 € Plan de relance Niveau 1 prévue depuis 3 jo…" at bounding box center [113, 221] width 157 height 299
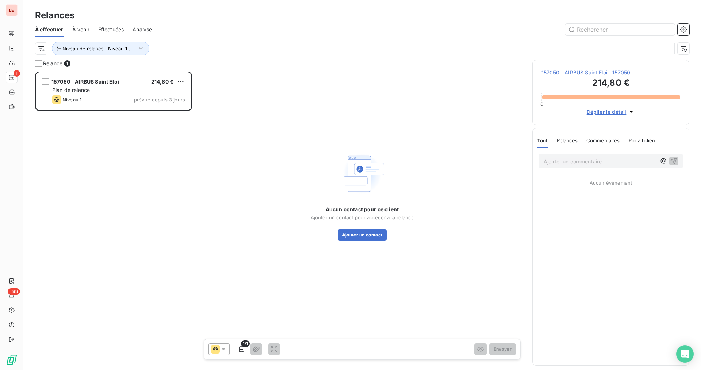
click at [598, 74] on span "157050 - AIRBUS Saint Eloi - 157050" at bounding box center [610, 72] width 139 height 7
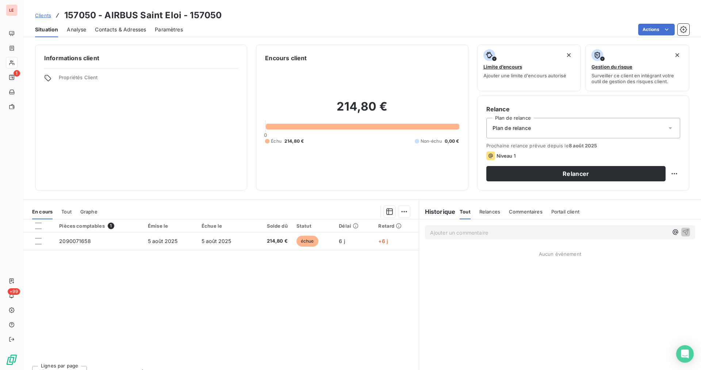
drag, startPoint x: 144, startPoint y: 33, endPoint x: 147, endPoint y: 39, distance: 6.5
click at [144, 33] on span "Contacts & Adresses" at bounding box center [120, 29] width 51 height 7
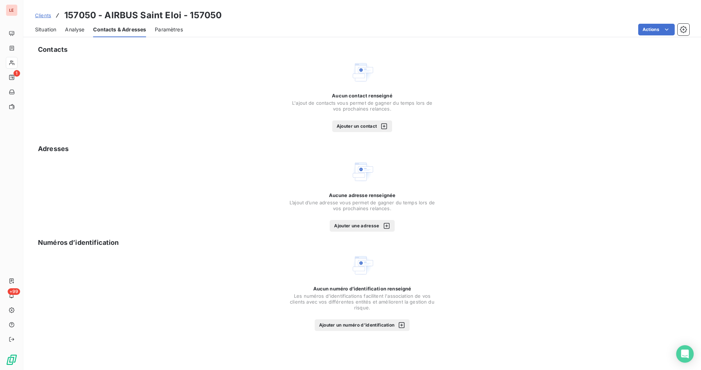
click at [387, 124] on icon "button" at bounding box center [383, 126] width 7 height 7
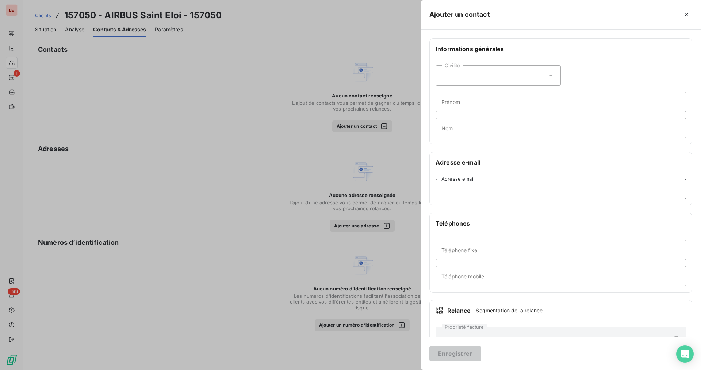
click at [485, 188] on input "Adresse email" at bounding box center [560, 189] width 250 height 20
paste input "[EMAIL_ADDRESS][PERSON_NAME][DOMAIN_NAME]"
type input "[EMAIL_ADDRESS][PERSON_NAME][DOMAIN_NAME]"
click at [462, 350] on button "Enregistrer" at bounding box center [455, 353] width 52 height 15
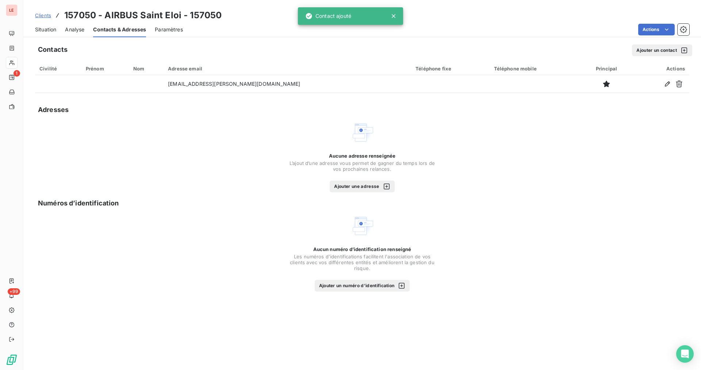
click at [59, 27] on div "Situation Analyse Contacts & Adresses Paramètres Actions" at bounding box center [361, 29] width 677 height 15
click at [51, 32] on span "Situation" at bounding box center [45, 29] width 21 height 7
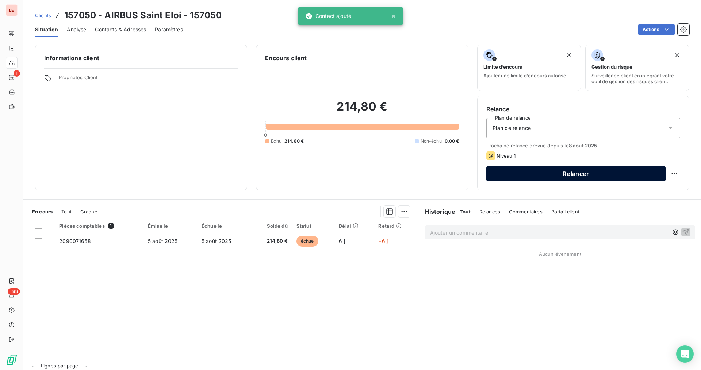
click at [607, 173] on button "Relancer" at bounding box center [575, 173] width 179 height 15
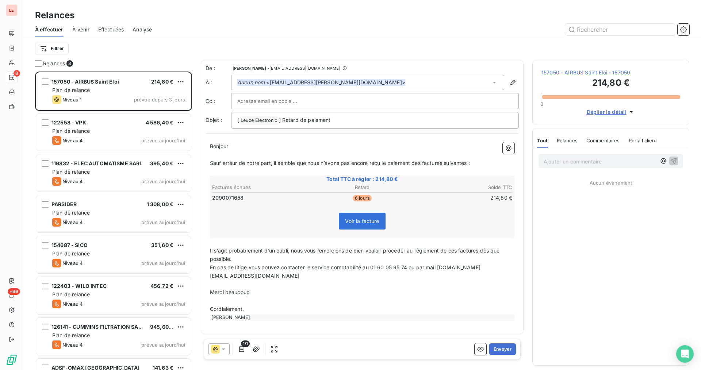
scroll to position [292, 151]
click at [501, 346] on button "Envoyer" at bounding box center [502, 349] width 27 height 12
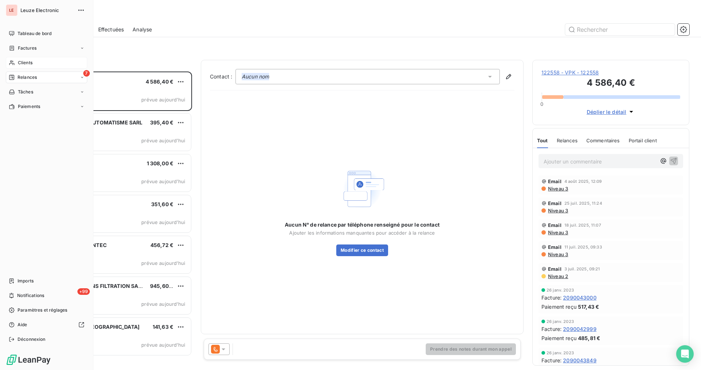
drag, startPoint x: 11, startPoint y: 60, endPoint x: 12, endPoint y: 64, distance: 4.6
click at [11, 60] on icon at bounding box center [12, 63] width 6 height 6
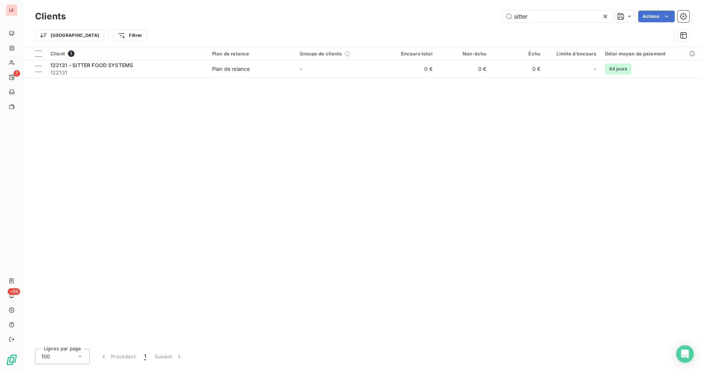
click at [604, 18] on icon at bounding box center [604, 16] width 7 height 7
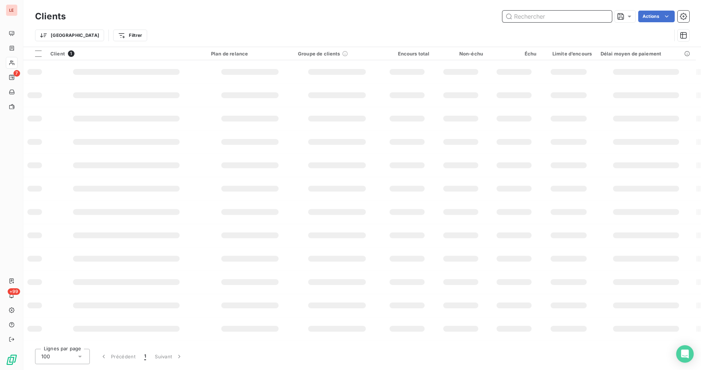
click at [547, 14] on input "text" at bounding box center [556, 17] width 109 height 12
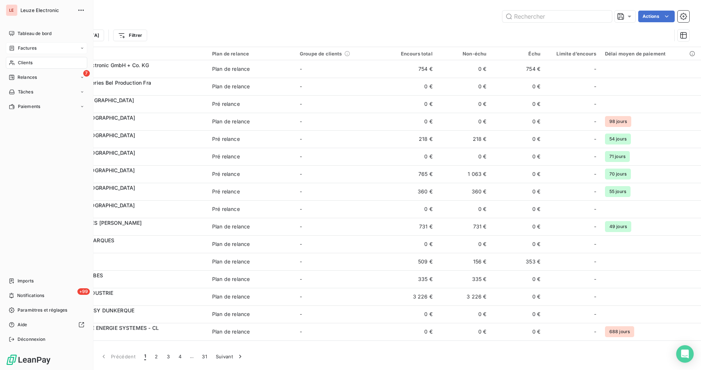
click at [20, 49] on span "Factures" at bounding box center [27, 48] width 19 height 7
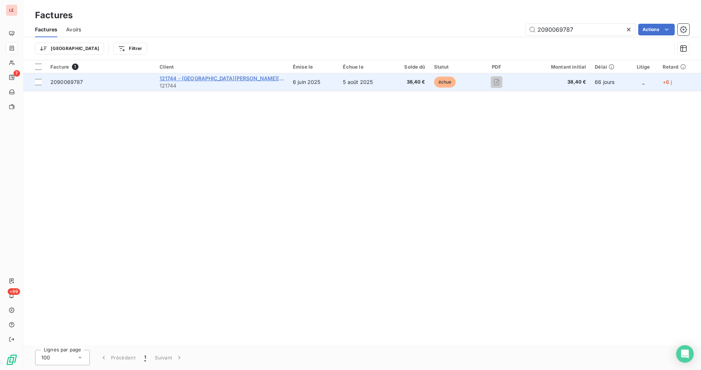
type input "2090069787"
click at [243, 75] on span "121744 - [GEOGRAPHIC_DATA][PERSON_NAME][GEOGRAPHIC_DATA]" at bounding box center [244, 78] width 170 height 6
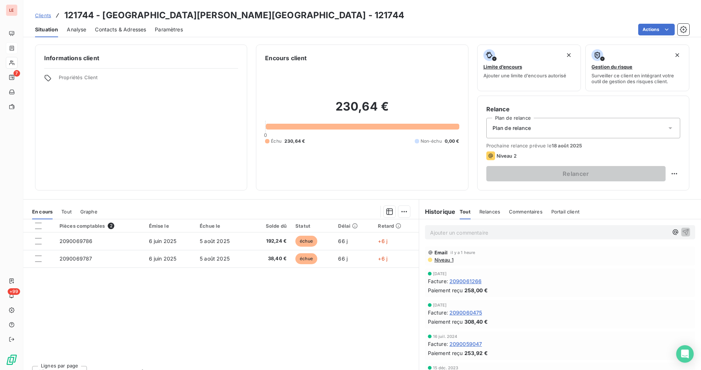
click at [478, 235] on p "Ajouter un commentaire ﻿" at bounding box center [549, 232] width 238 height 9
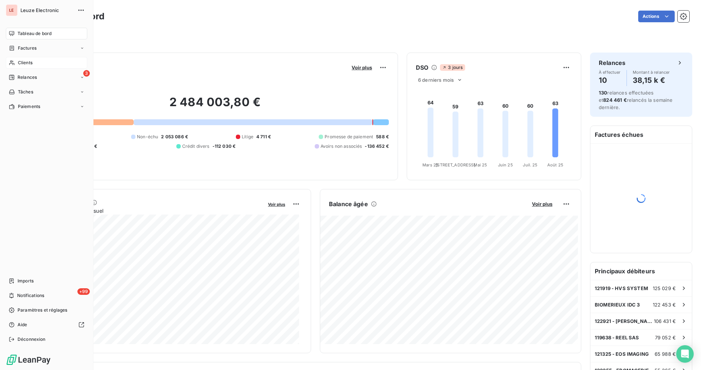
click at [20, 59] on div "Clients" at bounding box center [46, 63] width 81 height 12
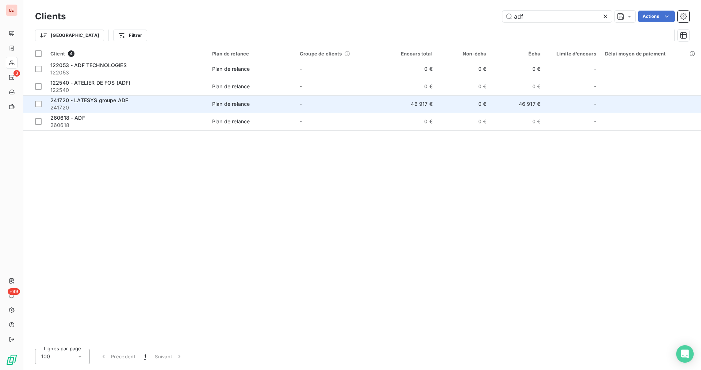
type input "adf"
click at [521, 101] on td "46 917 €" at bounding box center [517, 104] width 54 height 18
